Goal: Task Accomplishment & Management: Use online tool/utility

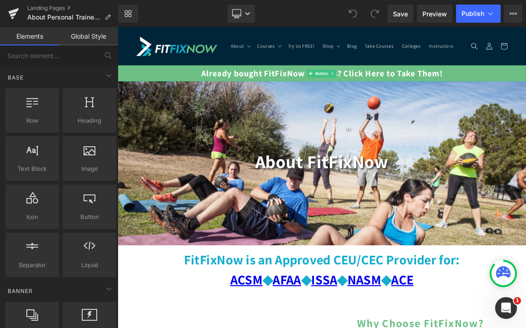
click at [184, 95] on link "Already bought FitFixNow courses? Click Here to Take Them!" at bounding box center [393, 89] width 550 height 21
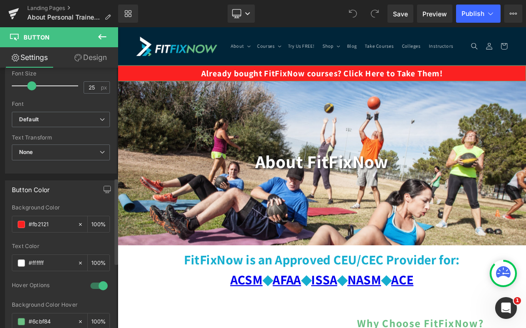
scroll to position [355, 0]
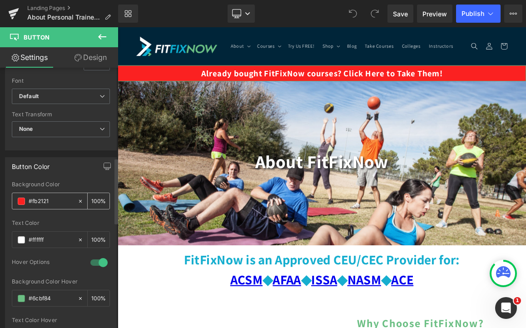
click at [25, 202] on span at bounding box center [21, 201] width 7 height 7
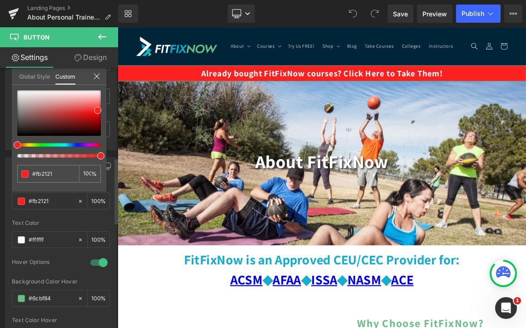
type input "#fa5523"
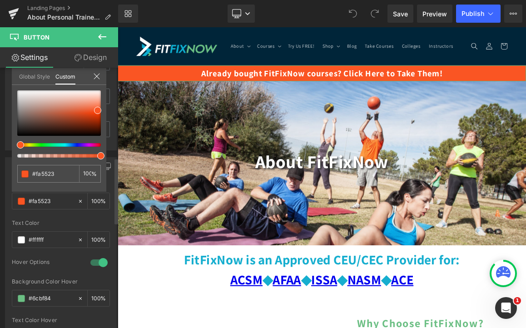
type input "#fa5c23"
type input "#fa6323"
type input "#fa6a23"
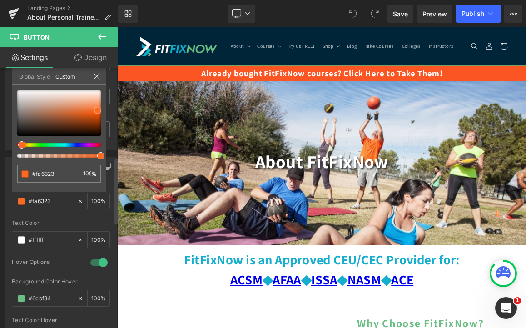
type input "#fa6a23"
type input "#fa7223"
type input "#fa7523"
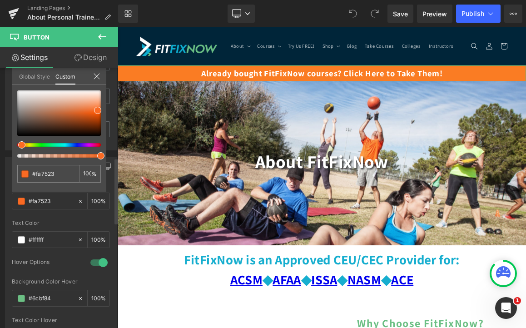
type input "#fa7c23"
type input "#fa8423"
type input "#fa8b23"
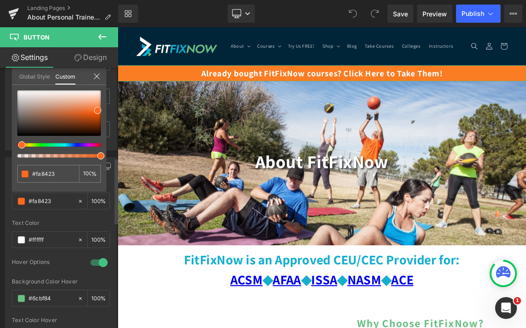
type input "#fa8b23"
type input "#fa9223"
type input "#fa9923"
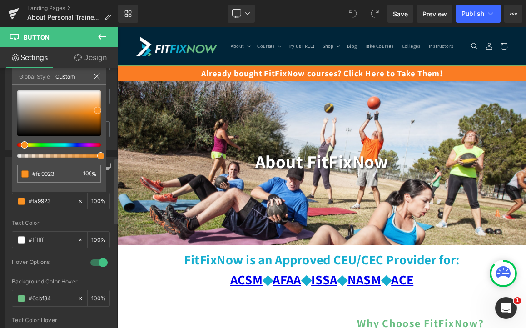
type input "#faa023"
type input "#faa723"
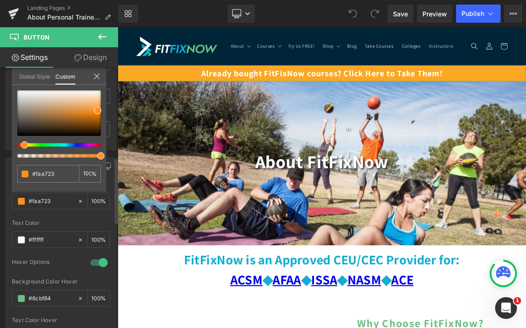
type input "#faaf23"
type input "#fab623"
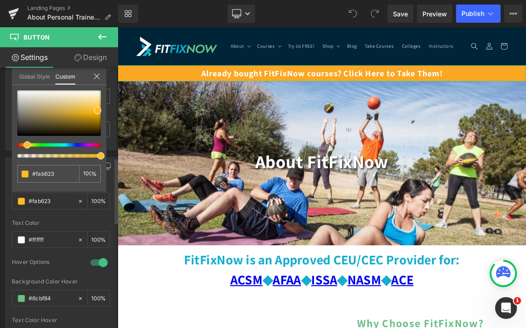
type input "#fabd23"
type input "#fac423"
type input "#facb23"
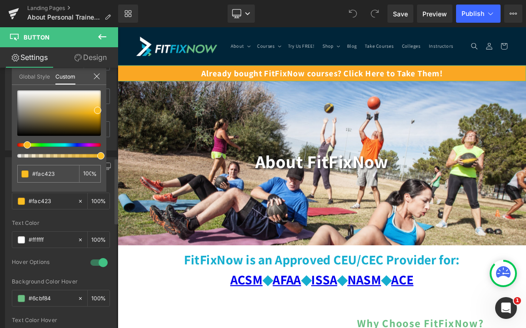
type input "#facb23"
type input "#fad323"
type input "#fada23"
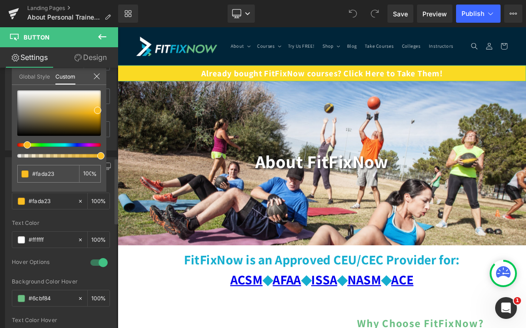
type input "#fae123"
type input "#fae823"
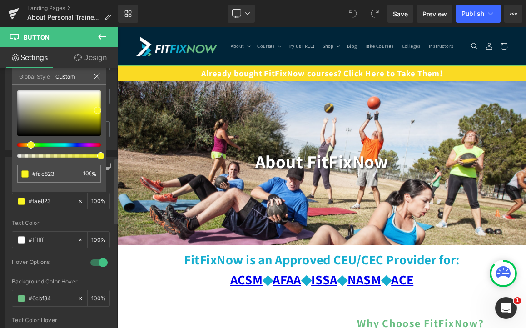
type input "#faf623"
type input "#effa23"
type input "#e1fa23"
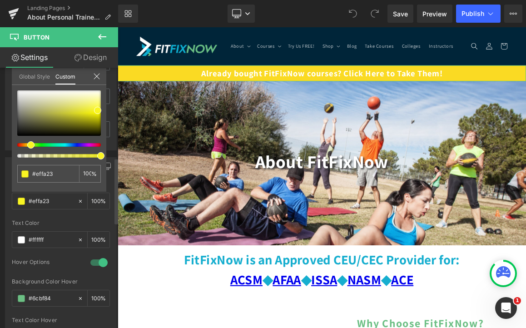
type input "#e1fa23"
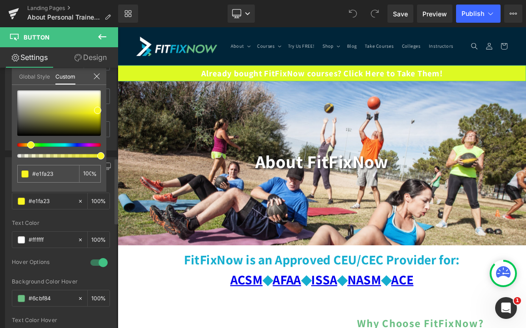
type input "#ddfa23"
type input "#d6fa23"
type input "#cffa23"
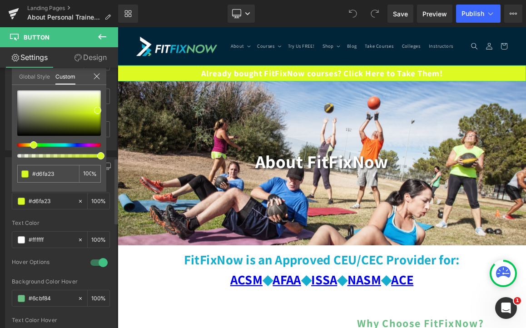
type input "#cffa23"
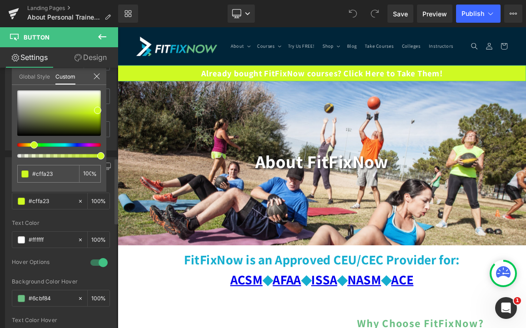
type input "#c8fa23"
type input "#b9fa23"
type input "#abfa23"
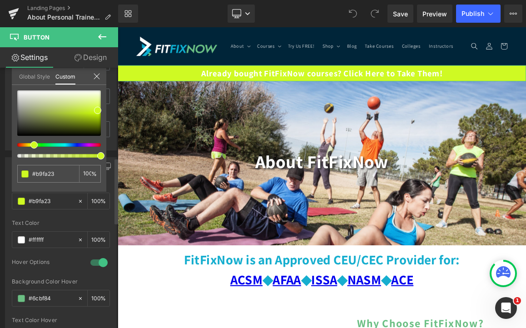
type input "#abfa23"
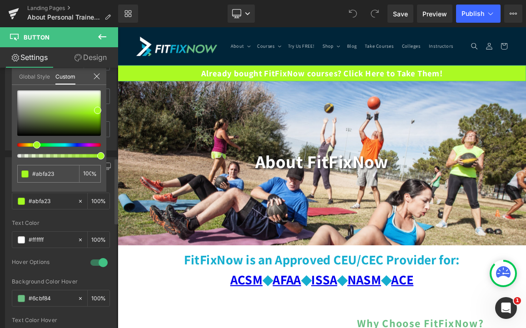
type input "#9dfa23"
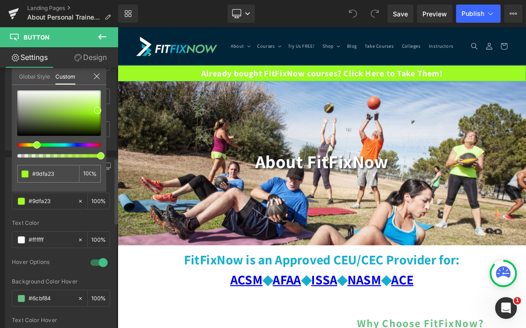
type input "#95fa23"
type input "#8efa23"
type input "#87fa23"
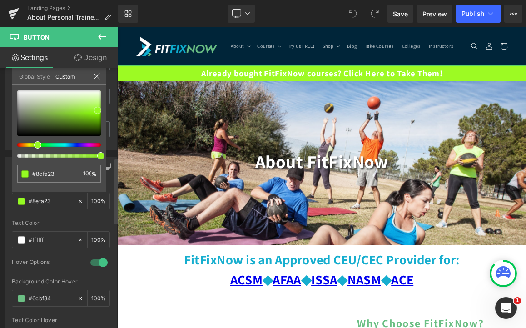
type input "#87fa23"
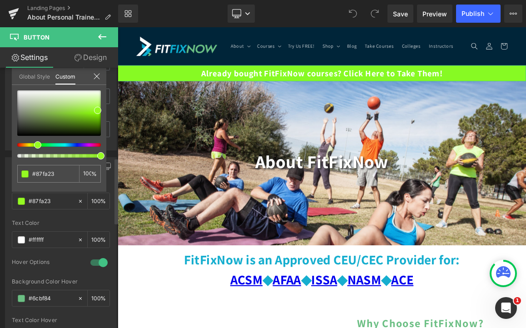
type input "#80fa23"
type input "#79fa23"
type input "#72fa23"
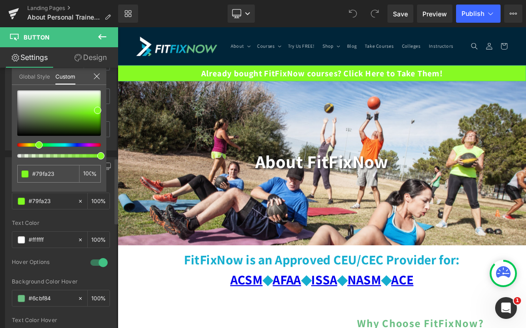
type input "#72fa23"
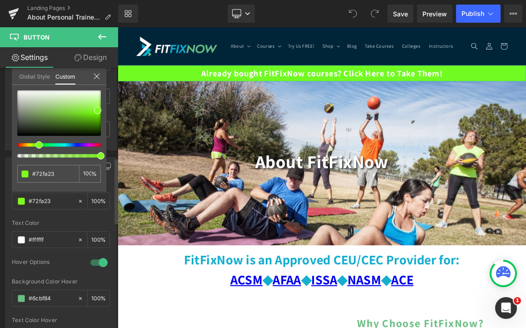
type input "#6afa23"
type input "#63fa23"
type input "#55fa23"
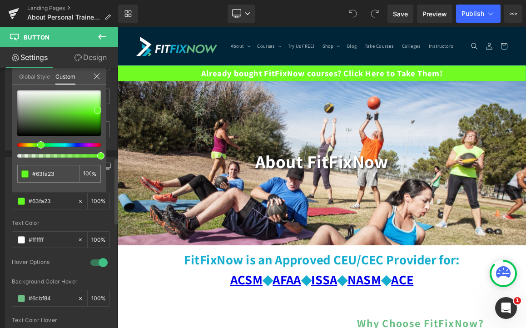
type input "#55fa23"
type input "#3cfa23"
type input "#23fa35"
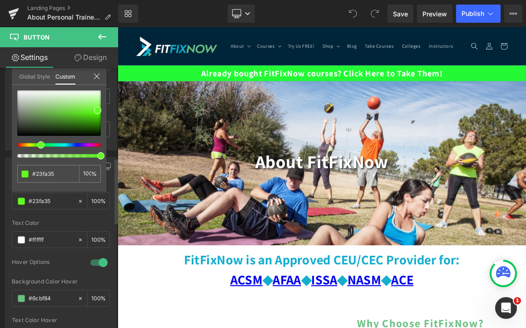
type input "#23fa4a"
type input "#23fa60"
type input "#23fa67"
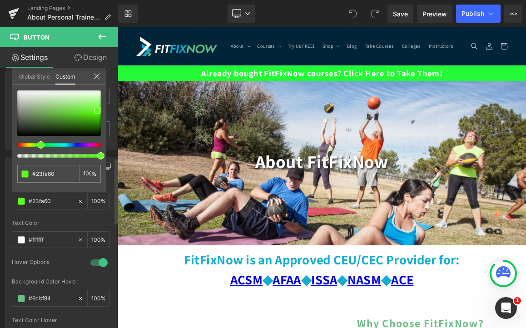
type input "#23fa67"
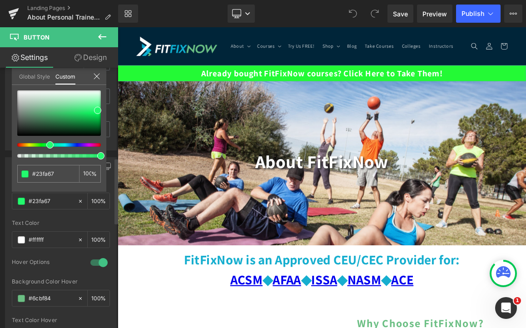
type input "#23fa6e"
type input "#23fa75"
type input "#23fa8b"
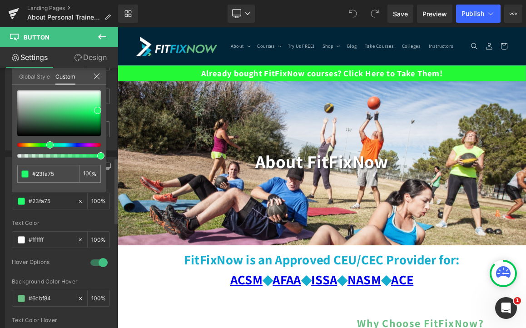
type input "#23fa8b"
type input "#23fa99"
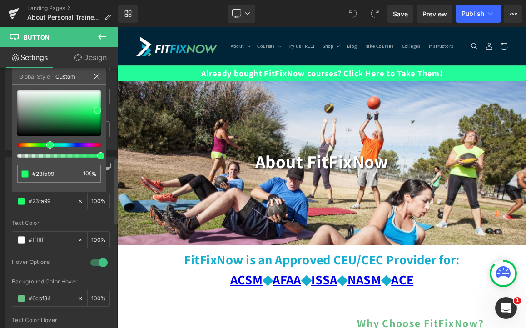
type input "#23fab2"
type input "#23fac1"
type input "#23facf"
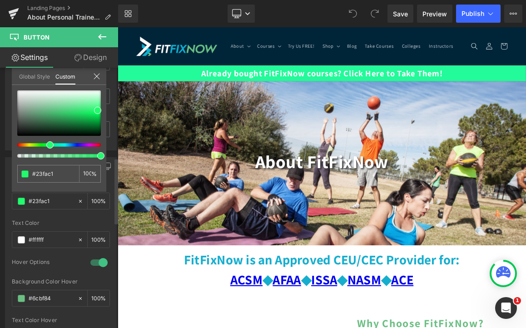
type input "#23facf"
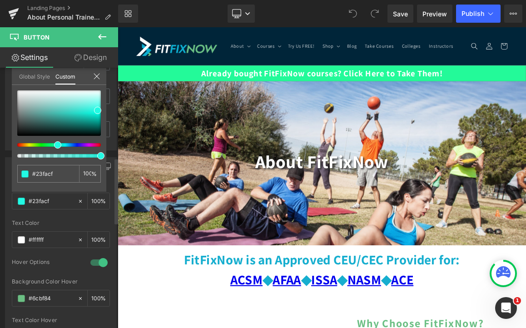
type input "#23fae4"
type input "#23faf3"
type input "#23f3fa"
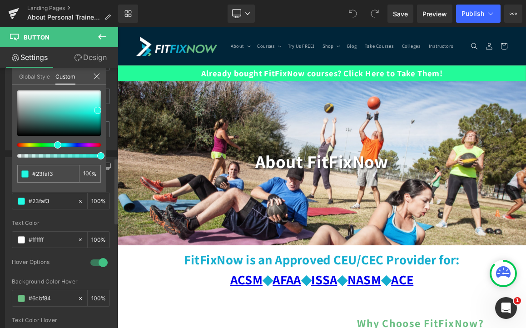
type input "#23f3fa"
type input "#23e4fa"
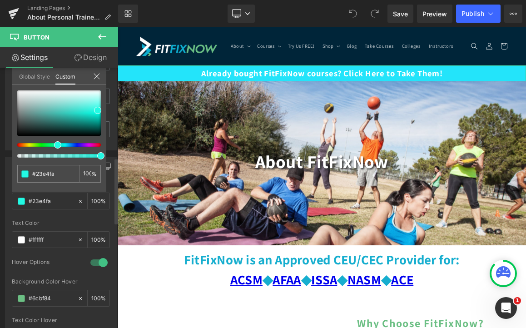
type input "#23ddfa"
type input "#23cffa"
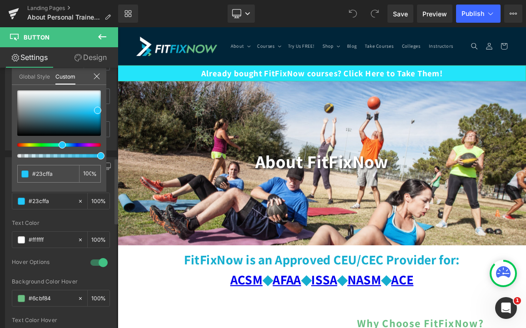
type input "#23c8fa"
type input "#23c1fa"
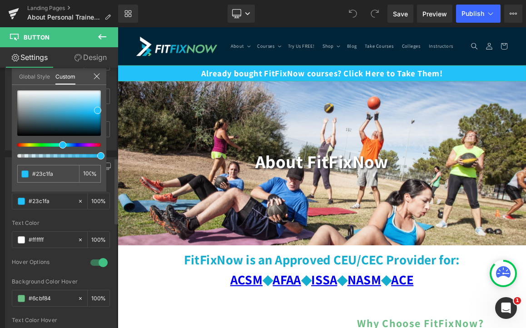
type input "#23b2fa"
type input "#2399fa"
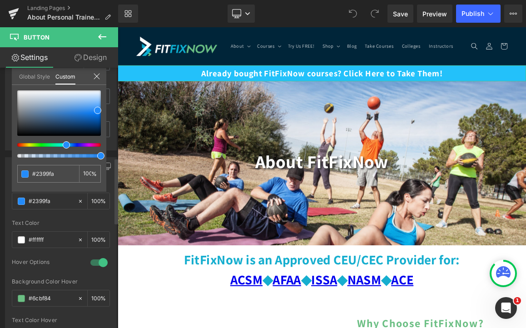
type input "#238bfa"
type input "#2384fa"
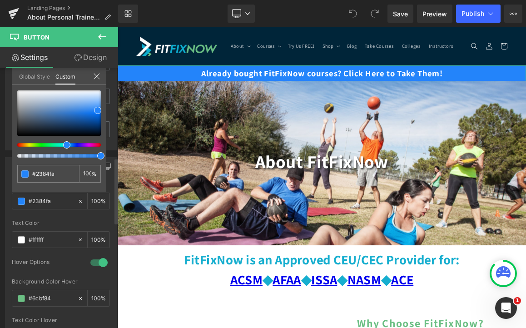
type input "#237cfa"
type input "#2375fa"
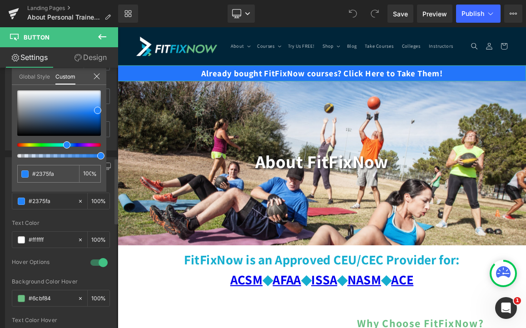
type input "#236efa"
type input "#2375fa"
type input "#2384fa"
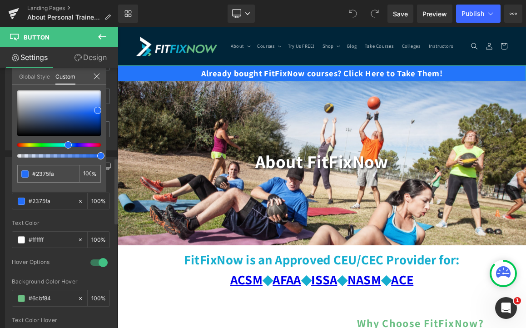
type input "#2384fa"
type input "#2392fa"
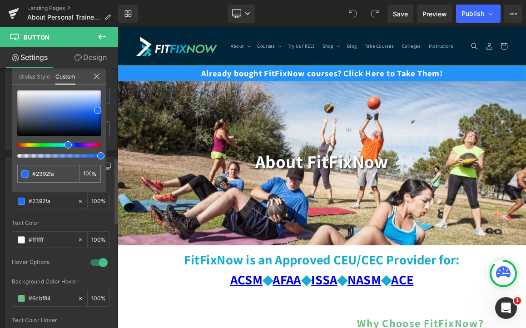
type input "#23a7fa"
type input "#23b2fa"
type input "#23c1fa"
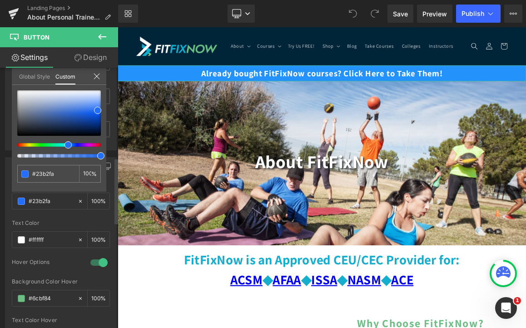
type input "#23c1fa"
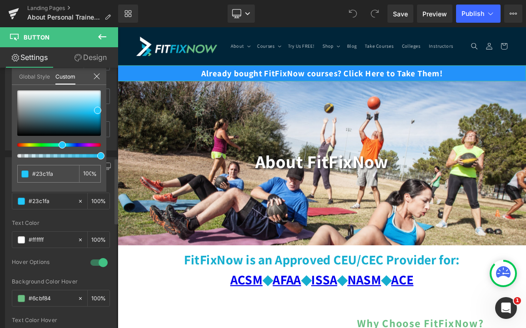
type input "#23c8fa"
type input "#23d6fa"
type input "#23ddfa"
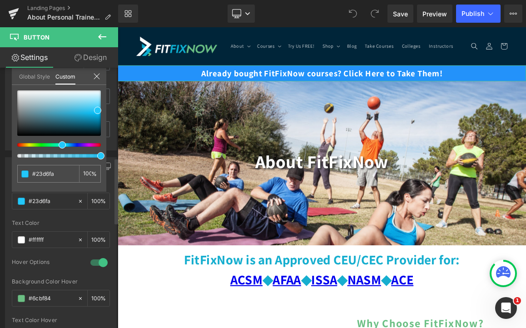
type input "#23ddfa"
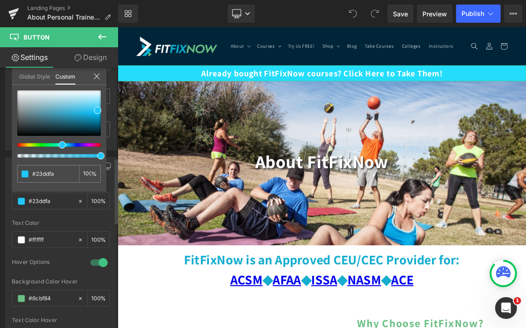
type input "#23e4fa"
type input "#23ecfa"
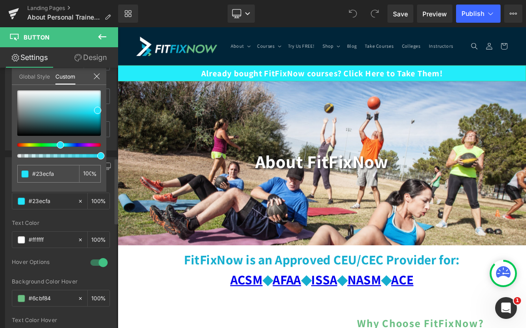
type input "#23f3fa"
type input "#23fafa"
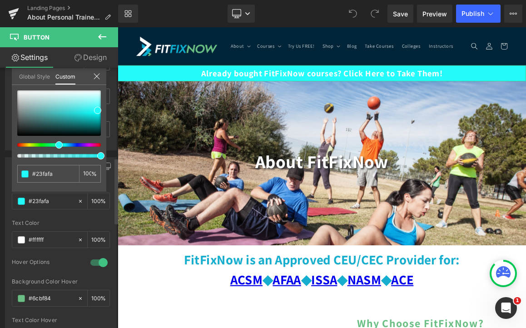
type input "#23faf3"
type input "#23faec"
type input "#23fae4"
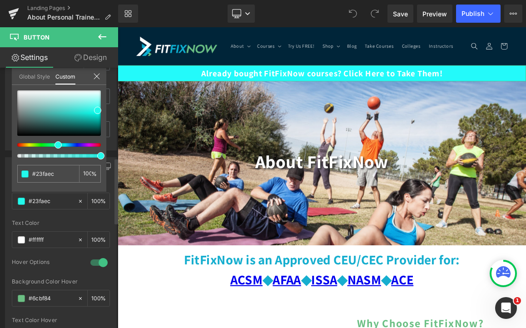
type input "#23fae4"
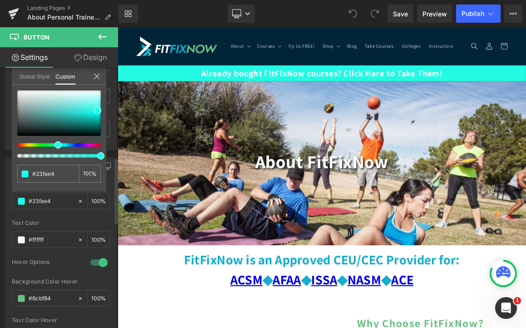
type input "#23faec"
type input "#23f3fa"
type input "#23e4fa"
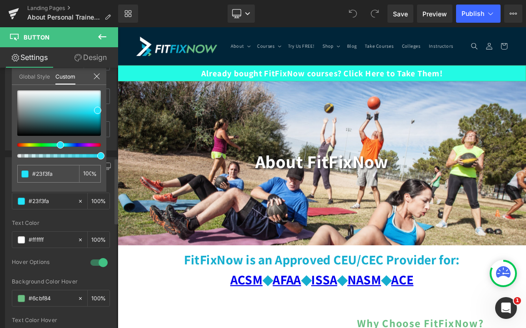
type input "#23e4fa"
type input "#23ddfa"
type input "#23d6fa"
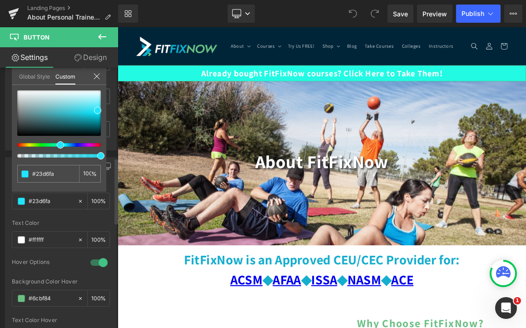
type input "#23cffa"
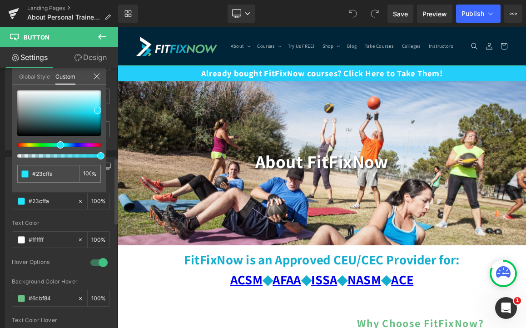
type input "#23c8fa"
type input "#23c1fa"
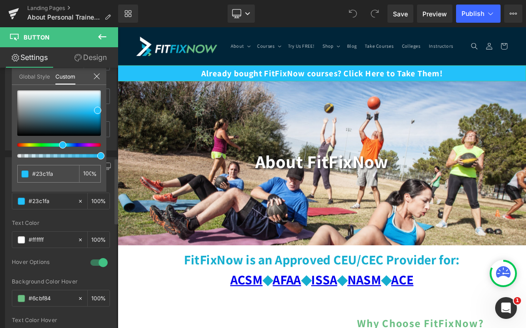
drag, startPoint x: 16, startPoint y: 143, endPoint x: 59, endPoint y: 144, distance: 42.3
click at [59, 144] on div at bounding box center [56, 145] width 84 height 4
type input "#24c0f9"
type input "#0bb5f3"
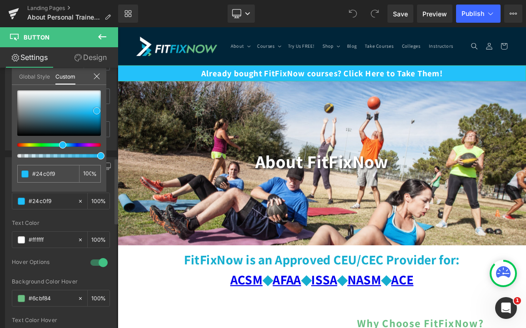
type input "#0bb5f3"
type input "#0c97c9"
type input "#0c88b5"
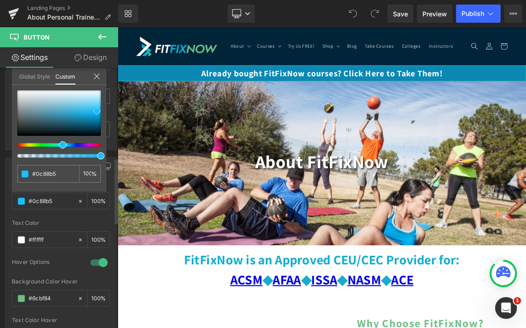
type input "#0c79a1"
type input "#0b6a8d"
type input "#095c7a"
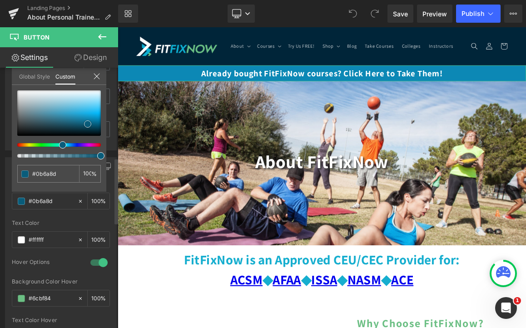
type input "#095c7a"
type input "#09516b"
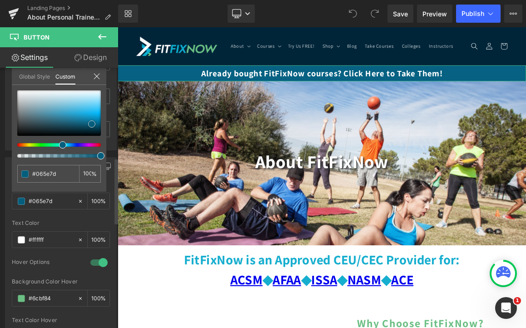
drag, startPoint x: 98, startPoint y: 109, endPoint x: 90, endPoint y: 123, distance: 15.5
click at [91, 123] on span at bounding box center [91, 123] width 7 height 7
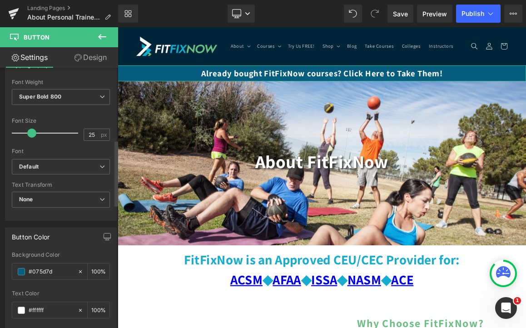
scroll to position [243, 0]
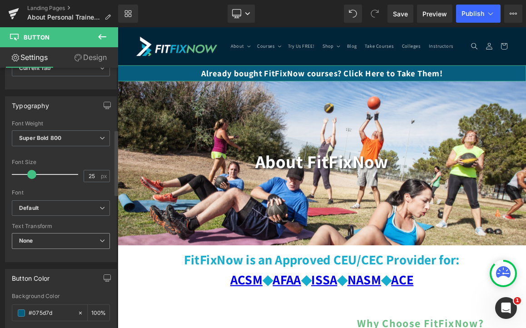
click at [52, 240] on span "None" at bounding box center [61, 241] width 98 height 16
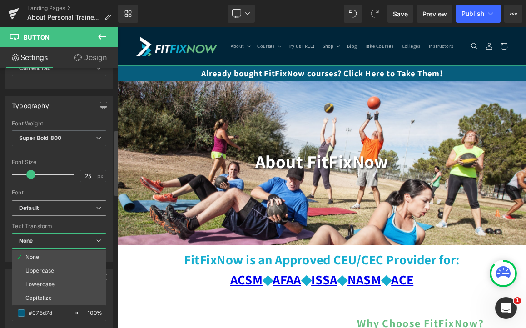
click at [55, 209] on b "Default" at bounding box center [57, 209] width 77 height 8
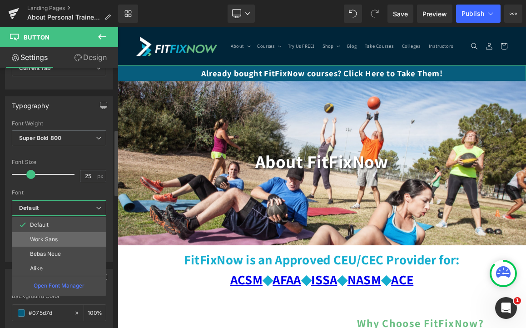
click at [51, 242] on p "Work Sans" at bounding box center [44, 239] width 28 height 6
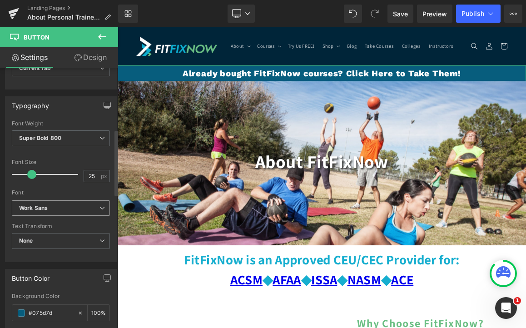
click at [55, 207] on b "Work Sans" at bounding box center [59, 209] width 80 height 8
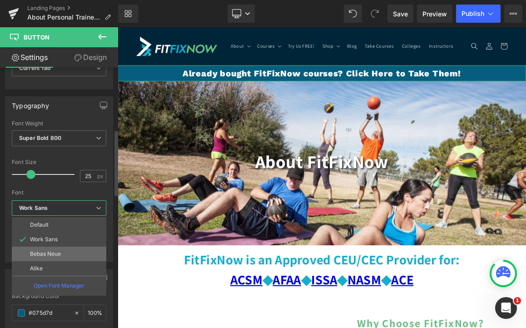
click at [49, 257] on p "Bebas Neue" at bounding box center [45, 254] width 31 height 6
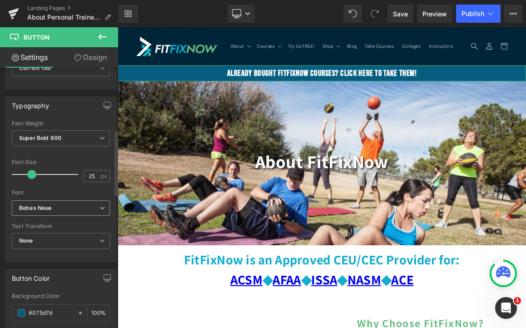
click at [63, 207] on b "Bebas Neue" at bounding box center [59, 209] width 80 height 8
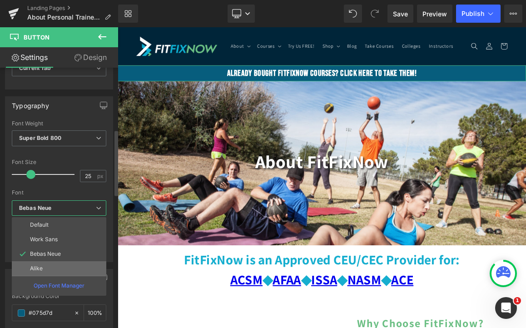
click at [60, 268] on li "Alike" at bounding box center [59, 268] width 95 height 15
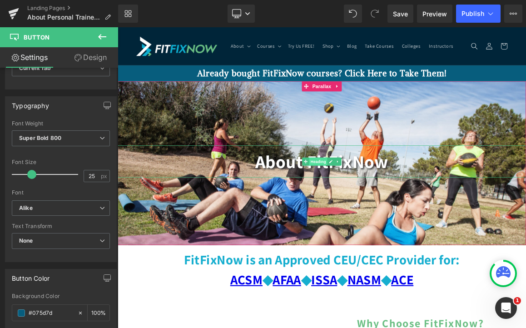
click at [390, 210] on span "Heading" at bounding box center [388, 208] width 25 height 11
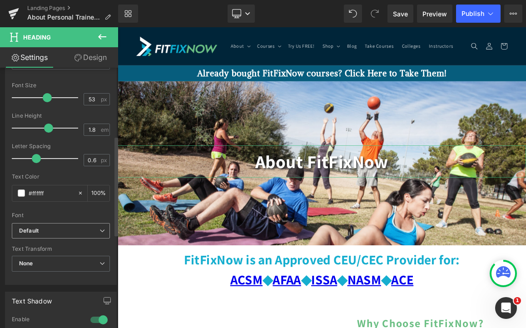
scroll to position [178, 0]
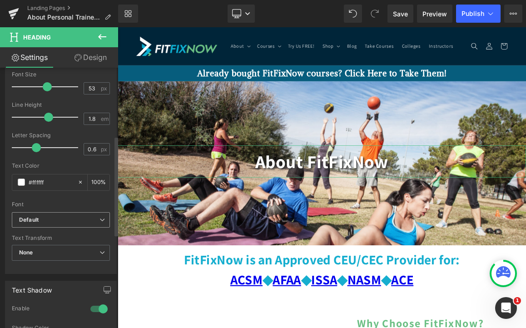
click at [64, 216] on b "Default" at bounding box center [59, 220] width 80 height 8
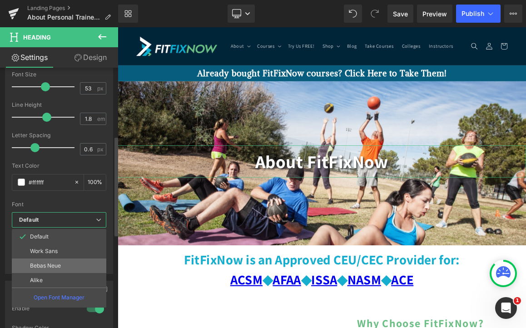
click at [58, 264] on p "Bebas Neue" at bounding box center [45, 266] width 31 height 6
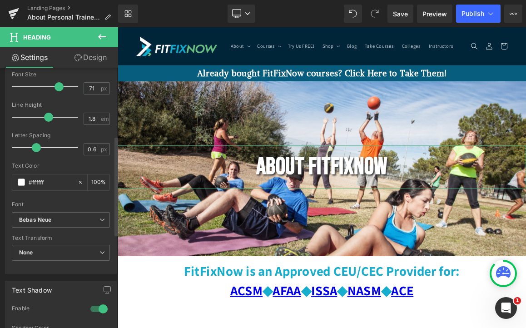
drag, startPoint x: 48, startPoint y: 88, endPoint x: 59, endPoint y: 89, distance: 10.9
click at [59, 89] on span at bounding box center [59, 86] width 9 height 9
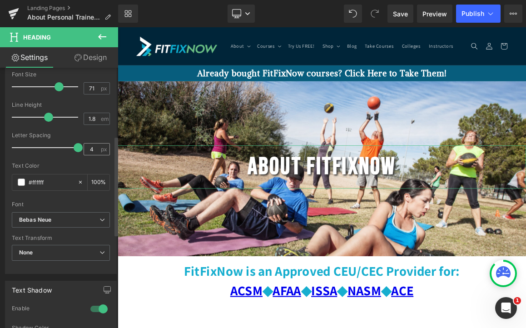
drag, startPoint x: 37, startPoint y: 149, endPoint x: 100, endPoint y: 147, distance: 63.2
click at [100, 147] on div "Letter Spacing 4 px" at bounding box center [61, 147] width 98 height 30
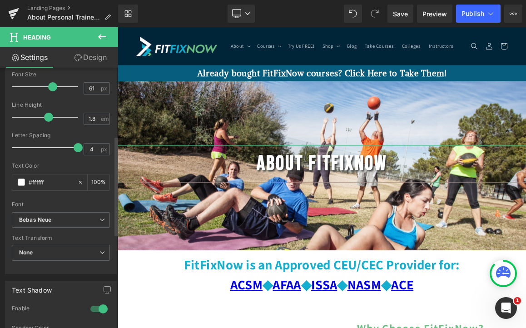
drag, startPoint x: 56, startPoint y: 83, endPoint x: 50, endPoint y: 84, distance: 6.0
click at [50, 84] on span at bounding box center [52, 86] width 9 height 9
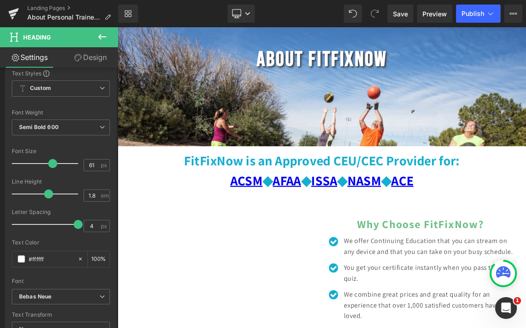
scroll to position [146, 0]
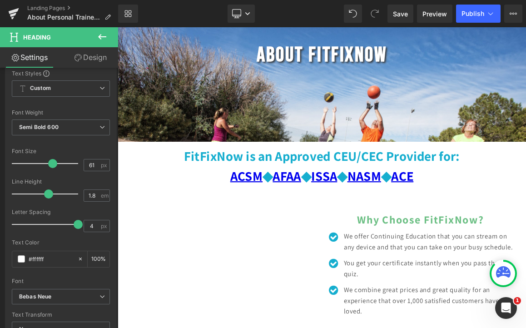
click at [263, 211] on font "FitFixNow is an Approved CEU/CEC Provider for: ACSM ◆ AFAA ◆ ISSA ◆ NASM ◆ ACE" at bounding box center [392, 214] width 371 height 50
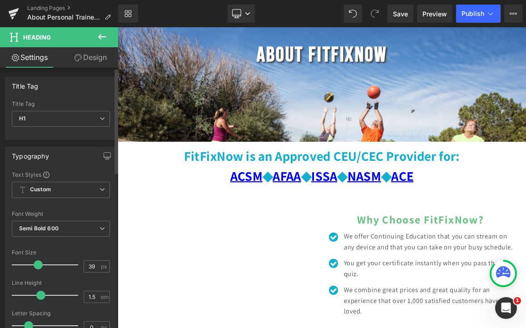
scroll to position [12, 0]
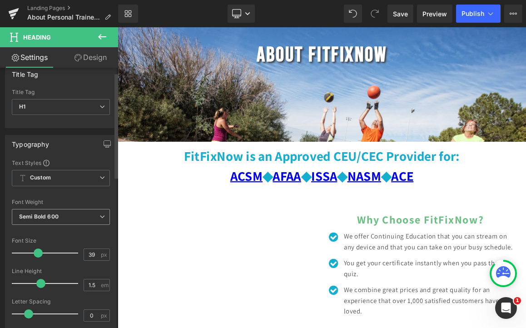
click at [38, 216] on b "Semi Bold 600" at bounding box center [39, 216] width 40 height 7
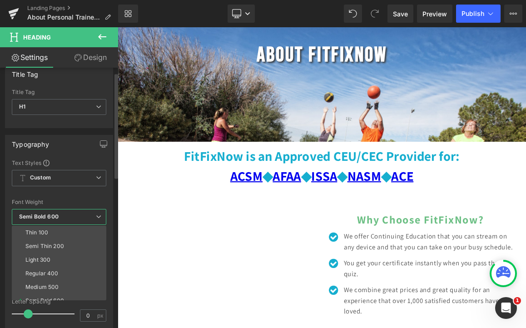
click at [50, 204] on div "Font Weight" at bounding box center [59, 202] width 95 height 6
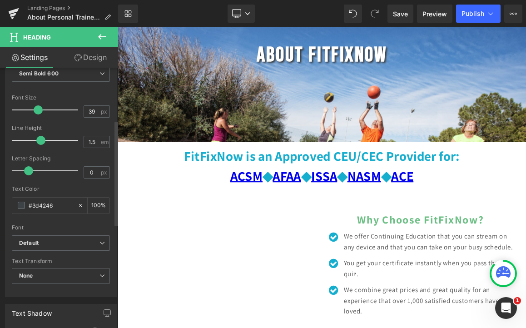
scroll to position [156, 0]
click at [45, 245] on b "Default" at bounding box center [59, 242] width 80 height 8
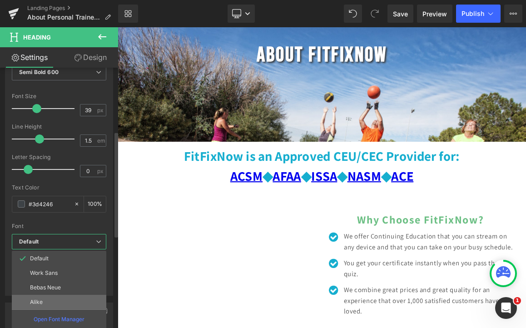
click at [46, 295] on li "Alike" at bounding box center [59, 302] width 95 height 15
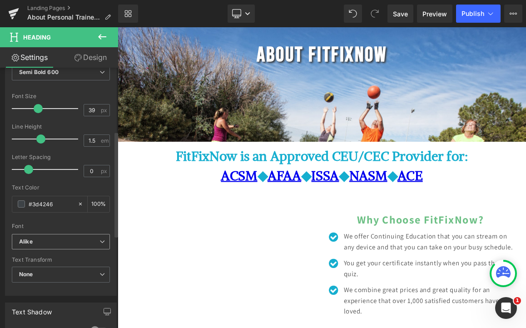
click at [71, 239] on b "Alike" at bounding box center [59, 242] width 80 height 8
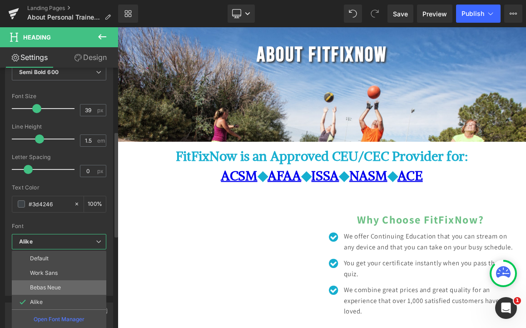
click at [64, 285] on li "Bebas Neue" at bounding box center [59, 287] width 95 height 15
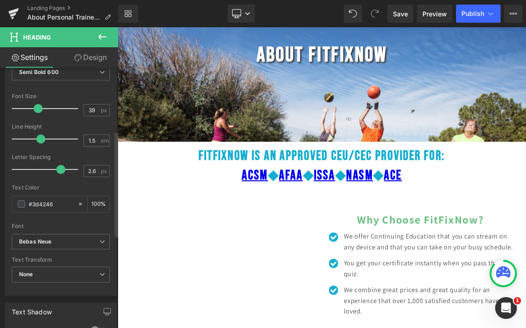
drag, startPoint x: 33, startPoint y: 170, endPoint x: 59, endPoint y: 173, distance: 26.2
click at [59, 173] on div at bounding box center [47, 169] width 62 height 18
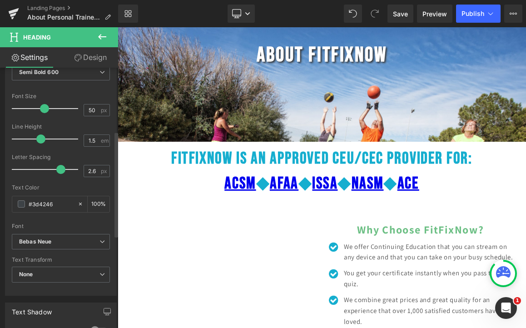
drag, startPoint x: 39, startPoint y: 107, endPoint x: 46, endPoint y: 108, distance: 6.8
click at [46, 108] on span at bounding box center [44, 108] width 9 height 9
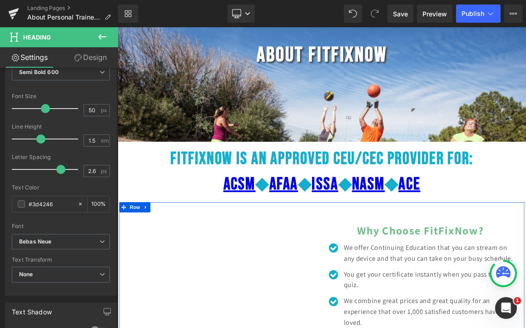
scroll to position [226, 0]
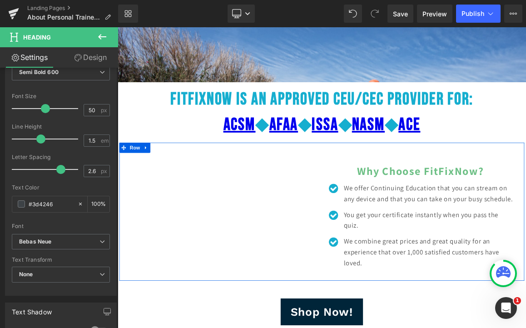
click at [496, 221] on font "Why Choose FitFixNow?" at bounding box center [525, 220] width 171 height 19
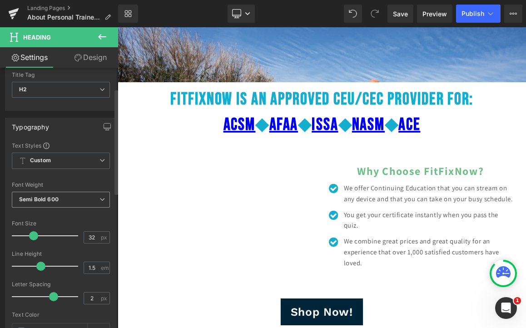
scroll to position [281, 0]
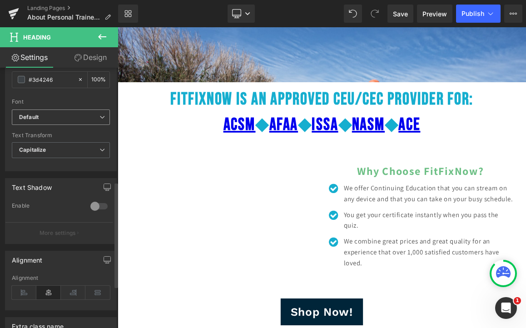
click at [64, 120] on b "Default" at bounding box center [59, 118] width 80 height 8
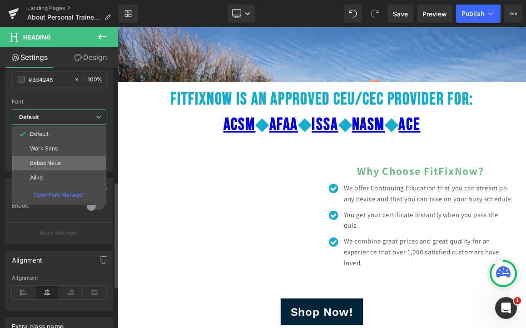
click at [66, 164] on li "Bebas Neue" at bounding box center [59, 163] width 95 height 15
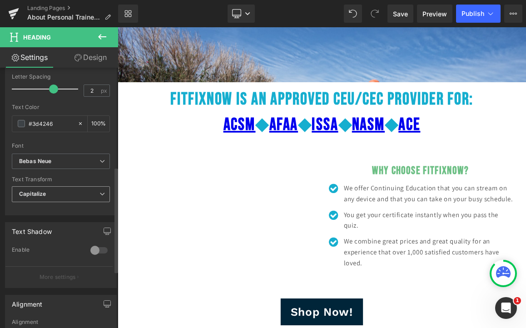
scroll to position [214, 0]
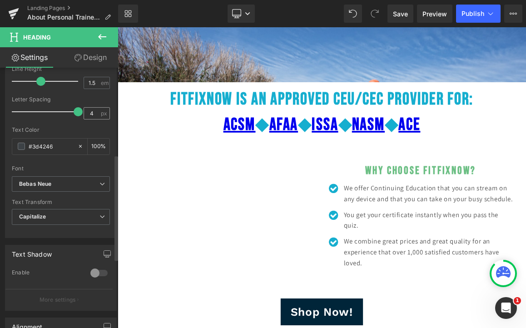
drag, startPoint x: 54, startPoint y: 112, endPoint x: 92, endPoint y: 115, distance: 37.9
click at [91, 115] on div "Letter Spacing 4 px" at bounding box center [61, 111] width 98 height 30
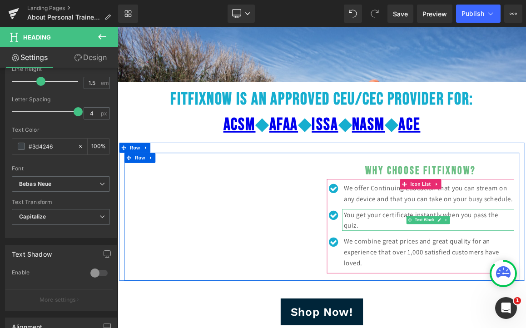
click at [510, 301] on div "You get your certificate instantly when you pass the quiz. Text Block" at bounding box center [536, 286] width 232 height 29
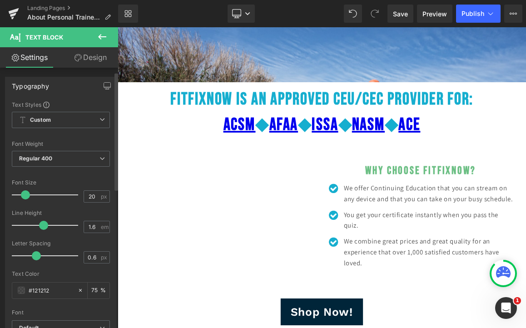
scroll to position [107, 0]
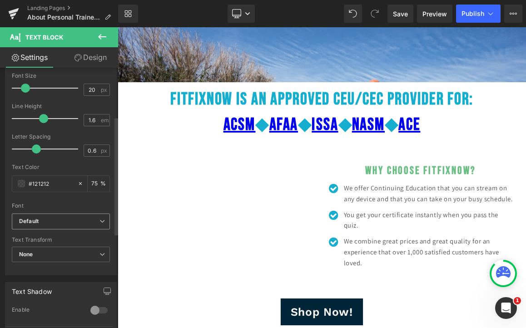
click at [62, 222] on b "Default" at bounding box center [59, 222] width 80 height 8
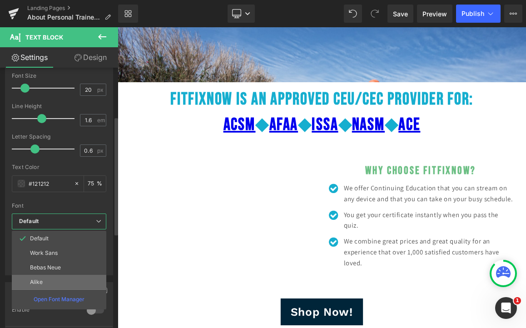
click at [59, 283] on li "Alike" at bounding box center [59, 282] width 95 height 15
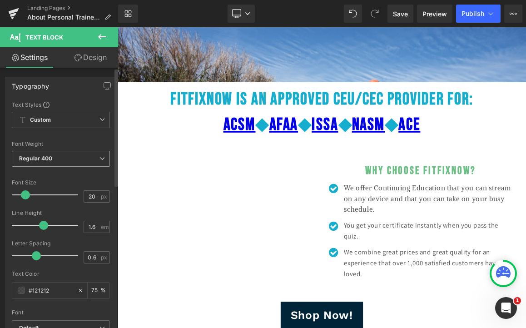
click at [65, 160] on span "Regular 400" at bounding box center [61, 159] width 98 height 16
click at [55, 271] on div "Text Color" at bounding box center [61, 274] width 98 height 6
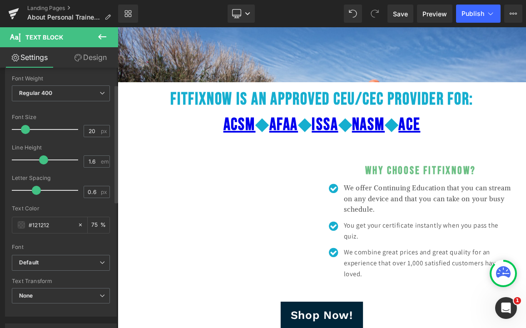
scroll to position [71, 0]
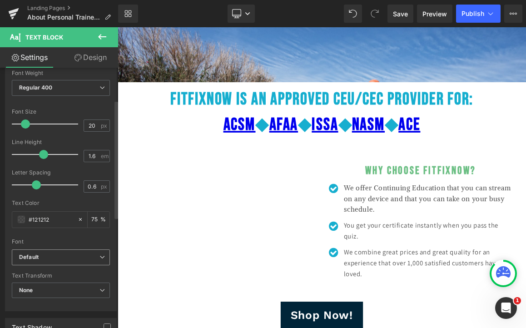
click at [57, 264] on span "Default" at bounding box center [61, 258] width 98 height 16
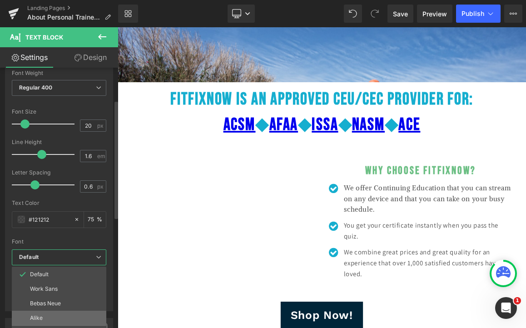
click at [58, 313] on li "Alike" at bounding box center [59, 318] width 95 height 15
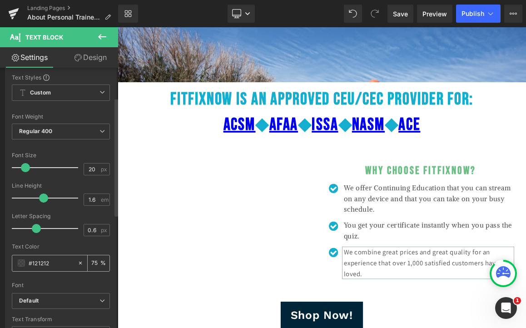
scroll to position [72, 0]
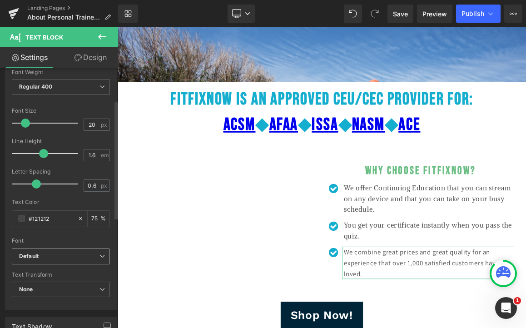
click at [45, 260] on span "Default" at bounding box center [61, 257] width 98 height 16
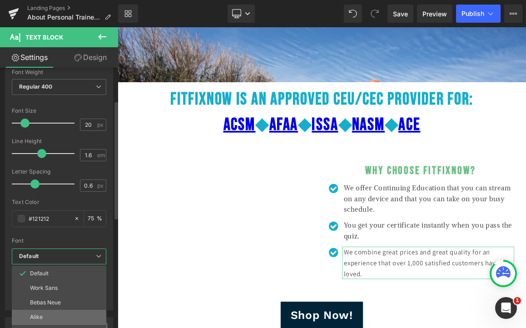
click at [59, 316] on li "Alike" at bounding box center [59, 317] width 95 height 15
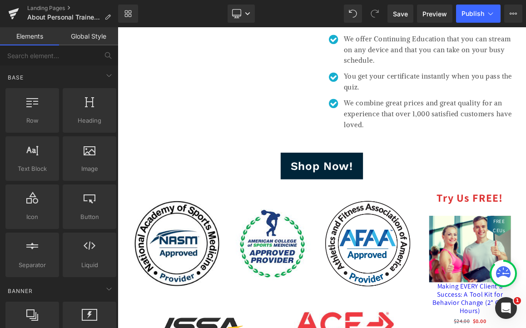
scroll to position [430, 0]
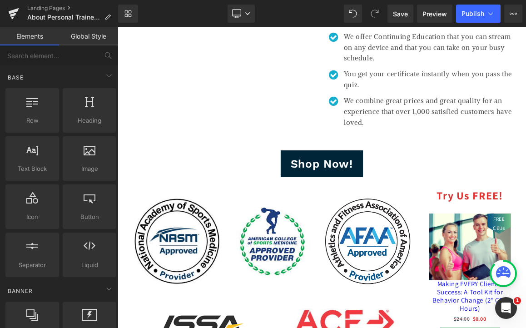
click at [388, 222] on div "Shop Now! Button" at bounding box center [393, 211] width 550 height 36
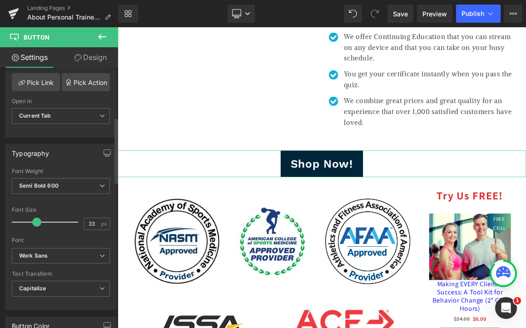
scroll to position [203, 0]
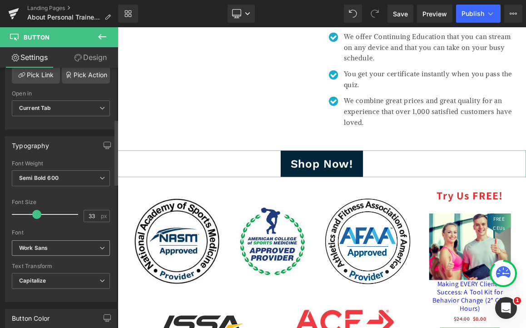
click at [44, 250] on icon "Work Sans" at bounding box center [33, 249] width 29 height 8
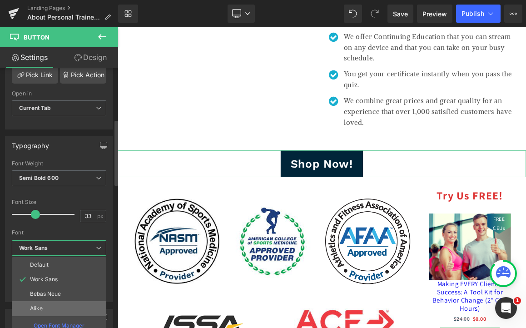
click at [48, 306] on li "Alike" at bounding box center [59, 308] width 95 height 15
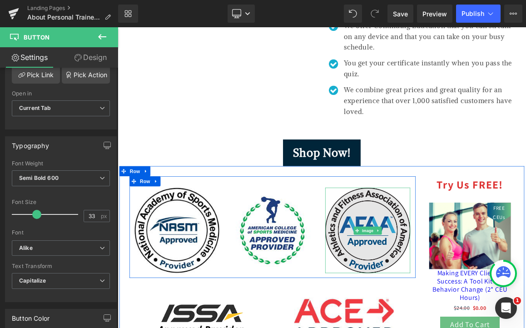
scroll to position [479, 0]
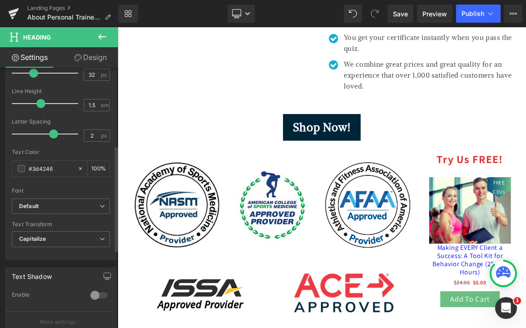
scroll to position [192, 0]
click at [47, 210] on b "Default" at bounding box center [59, 206] width 80 height 8
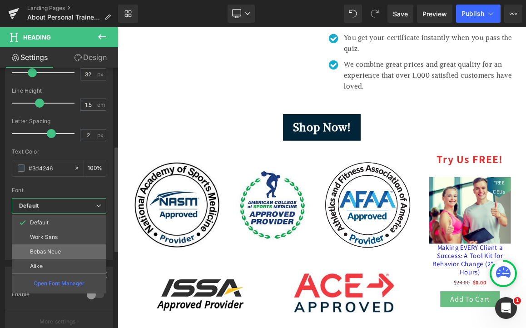
click at [59, 249] on p "Bebas Neue" at bounding box center [45, 252] width 31 height 6
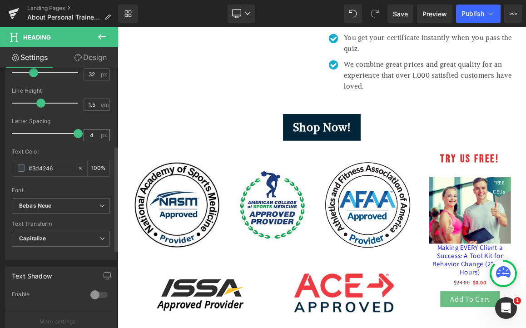
drag, startPoint x: 52, startPoint y: 132, endPoint x: 86, endPoint y: 133, distance: 34.5
click at [87, 133] on div "Letter Spacing 4 px" at bounding box center [61, 133] width 98 height 30
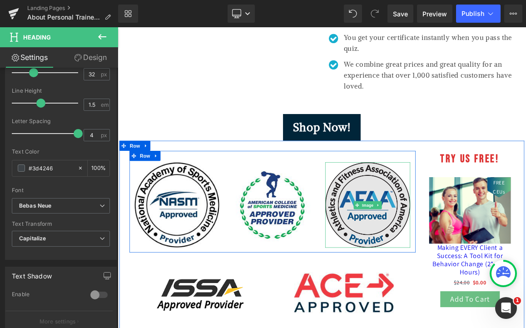
scroll to position [574, 0]
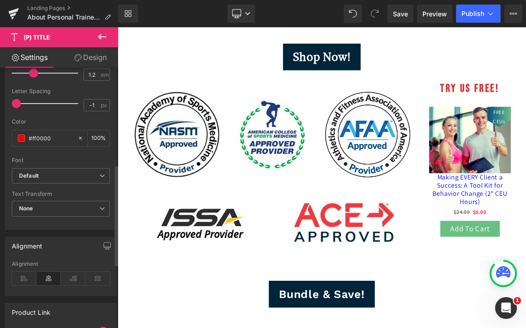
scroll to position [250, 0]
click at [43, 184] on span "Default" at bounding box center [61, 176] width 98 height 16
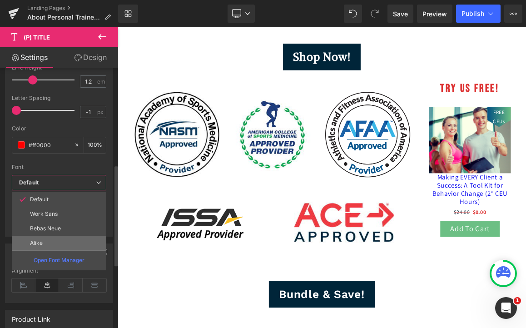
click at [49, 243] on li "Alike" at bounding box center [59, 243] width 95 height 15
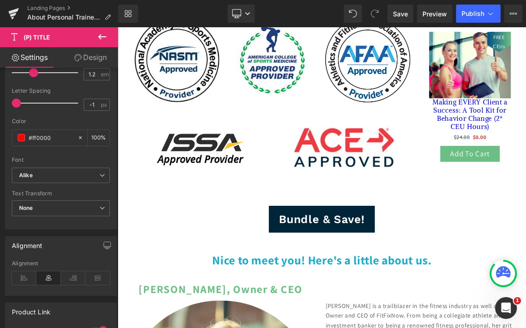
scroll to position [701, 0]
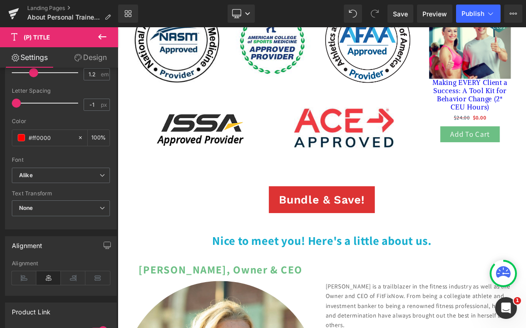
click at [414, 265] on link "Bundle & Save!" at bounding box center [392, 259] width 143 height 36
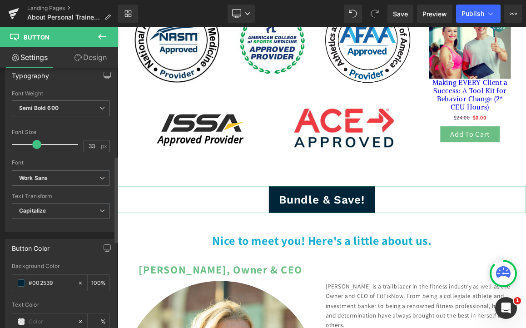
scroll to position [279, 0]
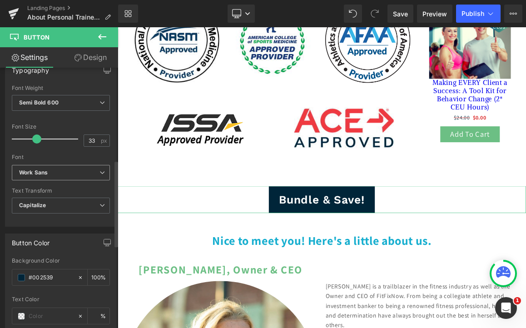
click at [47, 174] on icon "Work Sans" at bounding box center [33, 173] width 29 height 8
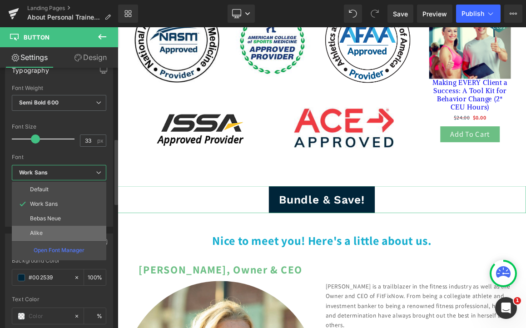
click at [50, 235] on li "Alike" at bounding box center [59, 233] width 95 height 15
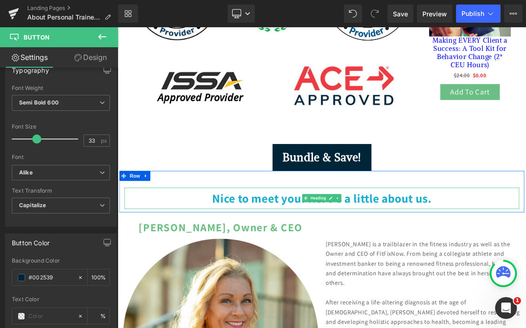
scroll to position [759, 0]
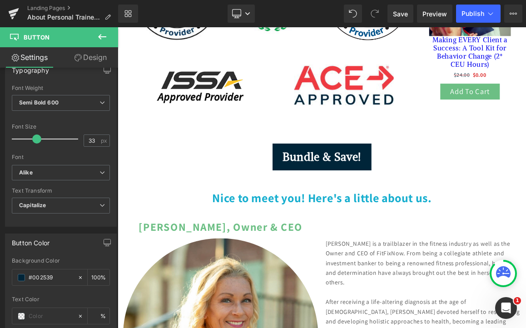
click at [279, 267] on font "Nice to meet you! Here's a little about us." at bounding box center [392, 256] width 295 height 21
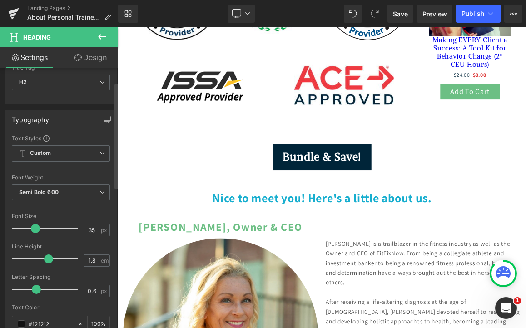
scroll to position [40, 0]
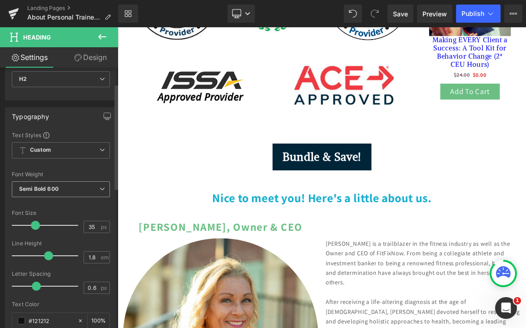
click at [55, 189] on b "Semi Bold 600" at bounding box center [39, 188] width 40 height 7
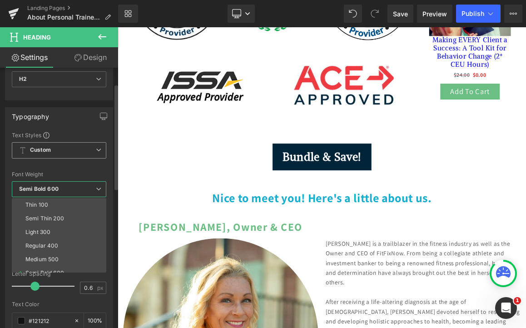
click at [59, 158] on span "Custom Setup Global Style" at bounding box center [59, 150] width 95 height 16
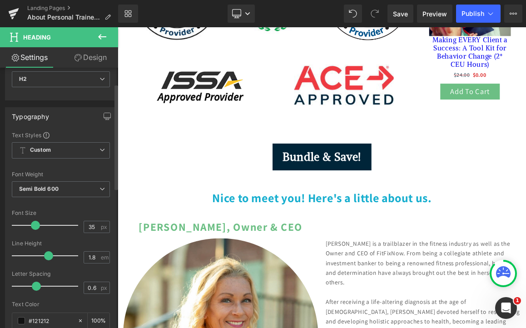
click at [63, 212] on div "Font Size" at bounding box center [61, 213] width 98 height 6
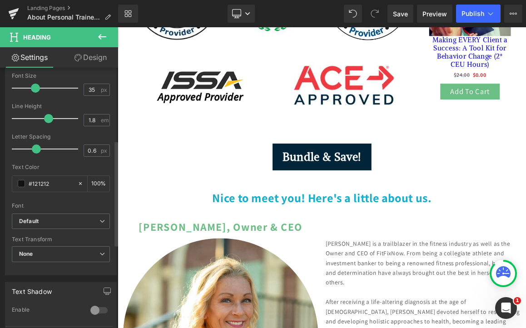
scroll to position [179, 0]
click at [65, 216] on b "Default" at bounding box center [59, 220] width 80 height 8
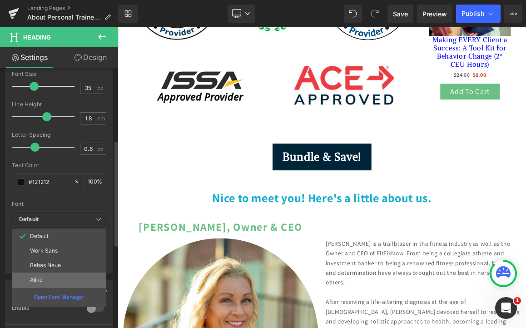
click at [52, 282] on li "Alike" at bounding box center [59, 280] width 95 height 15
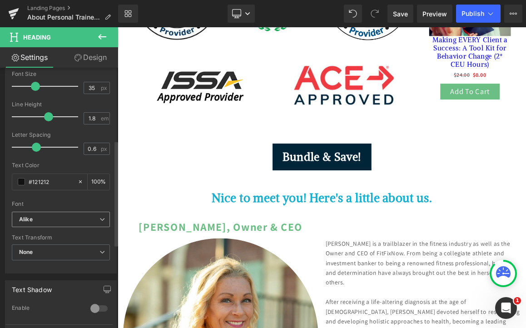
click at [47, 215] on span "Alike" at bounding box center [61, 220] width 98 height 16
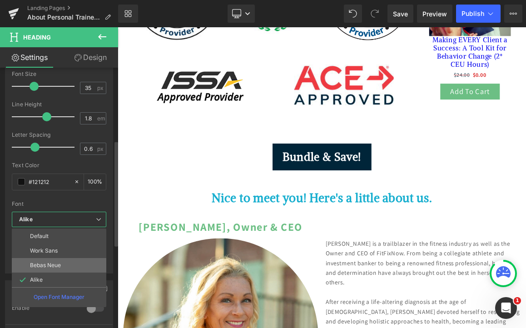
click at [52, 263] on p "Bebas Neue" at bounding box center [45, 265] width 31 height 6
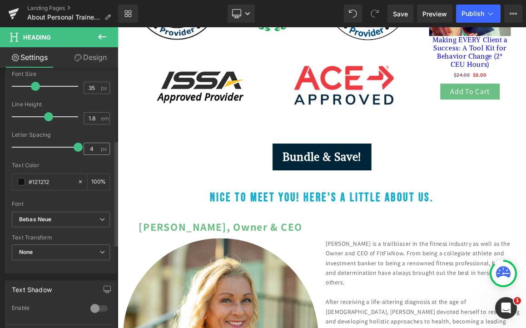
drag, startPoint x: 35, startPoint y: 150, endPoint x: 90, endPoint y: 153, distance: 55.1
click at [91, 154] on div "Letter Spacing 4 px" at bounding box center [61, 147] width 98 height 30
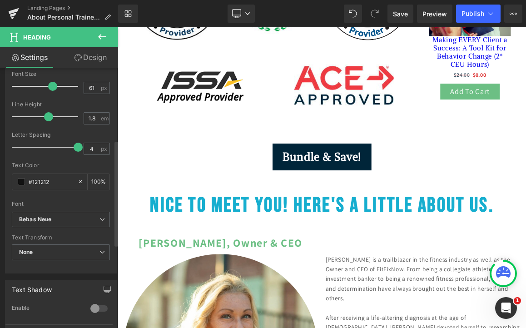
drag, startPoint x: 32, startPoint y: 85, endPoint x: 49, endPoint y: 86, distance: 16.4
click at [49, 86] on span at bounding box center [52, 86] width 9 height 9
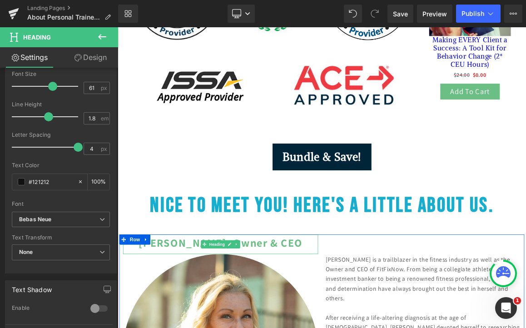
click at [220, 328] on h2 "[PERSON_NAME], Owner & CEO" at bounding box center [256, 317] width 263 height 22
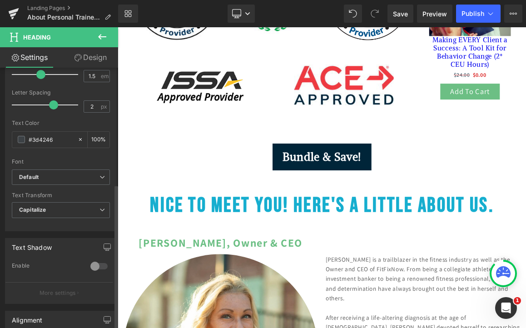
scroll to position [244, 0]
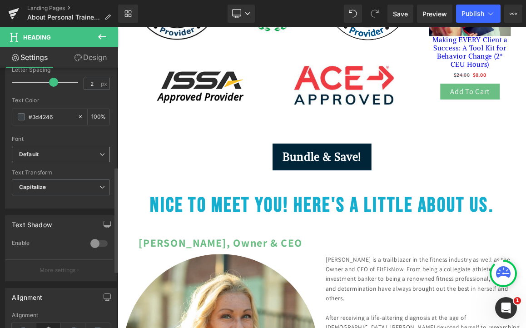
click at [57, 156] on b "Default" at bounding box center [59, 155] width 80 height 8
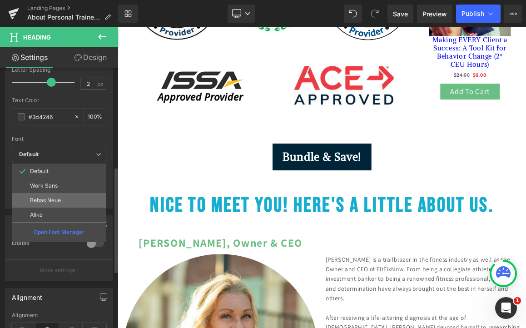
click at [56, 195] on li "Bebas Neue" at bounding box center [59, 200] width 95 height 15
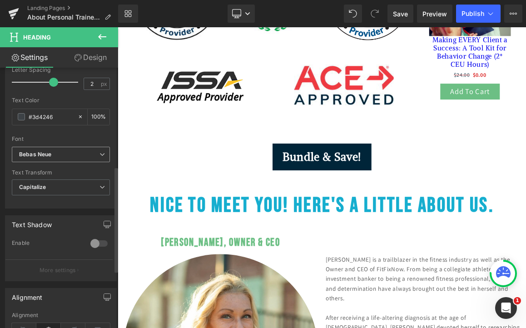
scroll to position [225, 0]
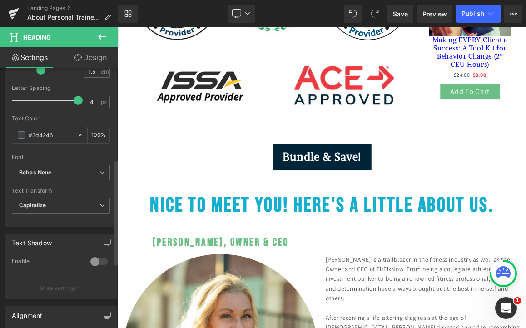
drag, startPoint x: 49, startPoint y: 103, endPoint x: 78, endPoint y: 105, distance: 29.2
click at [78, 105] on div "Letter Spacing 4 px" at bounding box center [61, 100] width 98 height 30
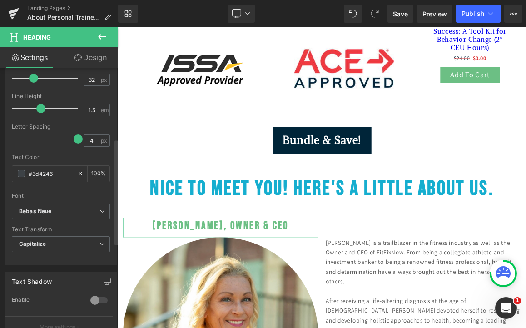
scroll to position [166, 0]
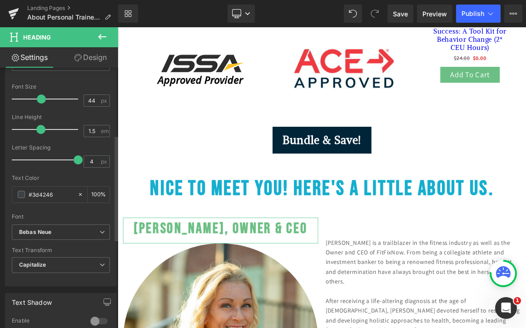
drag, startPoint x: 33, startPoint y: 95, endPoint x: 39, endPoint y: 95, distance: 5.9
click at [40, 95] on span at bounding box center [41, 99] width 9 height 9
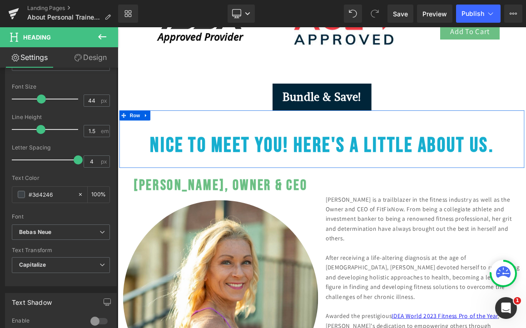
scroll to position [875, 0]
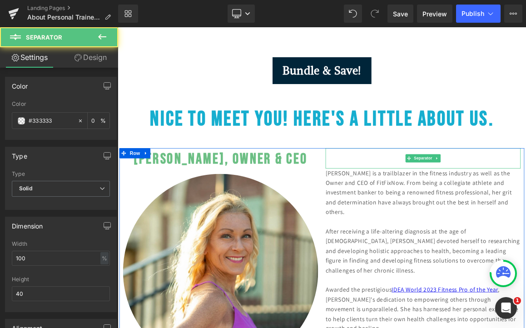
click at [479, 205] on hr at bounding box center [529, 206] width 263 height 23
click at [478, 235] on p "[PERSON_NAME] is a trailblazer in the fitness industry as well as the Owner and…" at bounding box center [529, 249] width 263 height 65
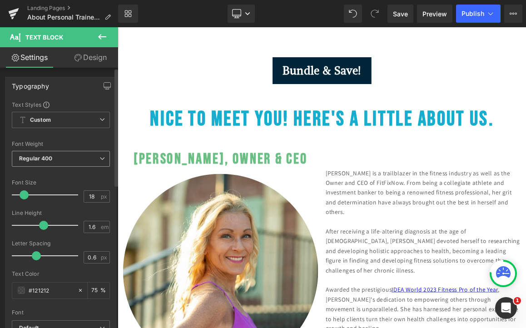
click at [46, 155] on span "Regular 400" at bounding box center [61, 159] width 98 height 16
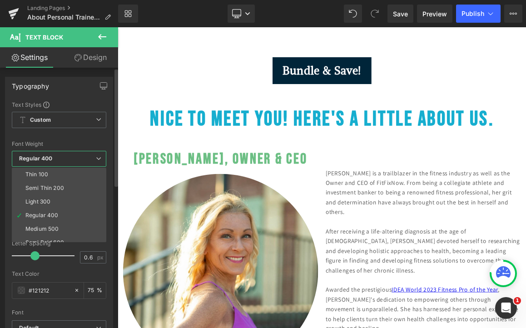
click at [42, 134] on div at bounding box center [59, 136] width 95 height 6
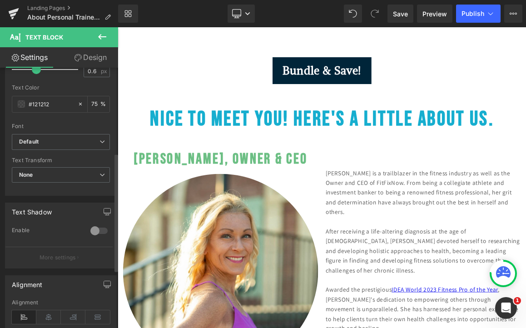
scroll to position [187, 0]
click at [46, 141] on b "Default" at bounding box center [59, 141] width 80 height 8
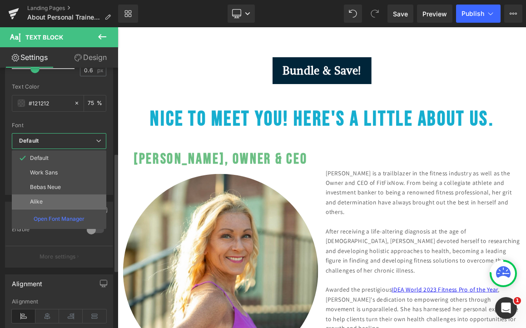
click at [48, 205] on li "Alike" at bounding box center [59, 202] width 95 height 15
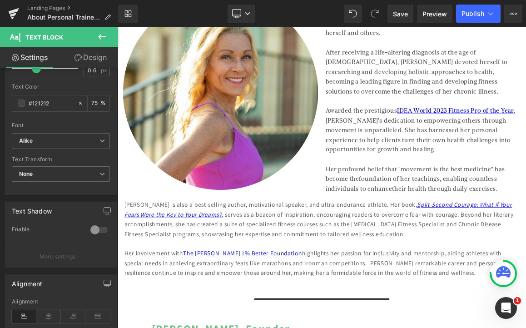
scroll to position [1119, 0]
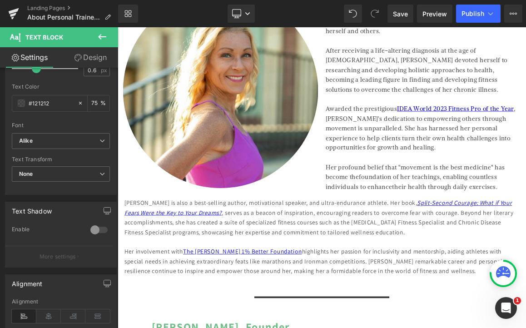
click at [440, 279] on div "[PERSON_NAME] is also a best-selling author, motivational speaker, and ultra-en…" at bounding box center [393, 283] width 532 height 52
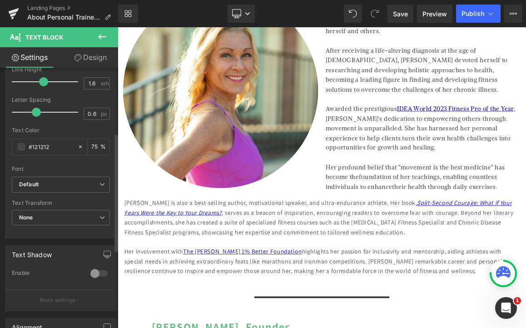
scroll to position [145, 0]
click at [79, 187] on b "Default" at bounding box center [59, 184] width 80 height 8
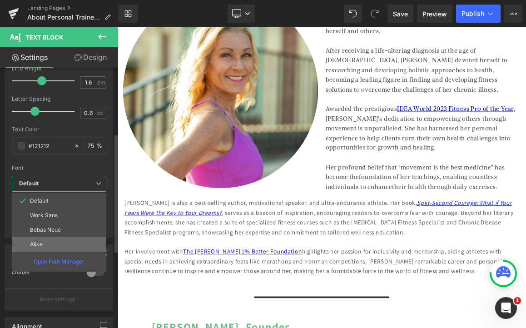
click at [65, 249] on li "Alike" at bounding box center [59, 244] width 95 height 15
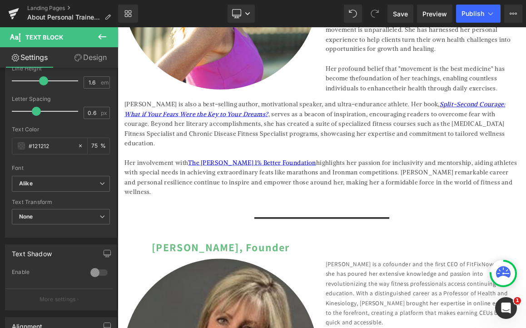
scroll to position [1283, 0]
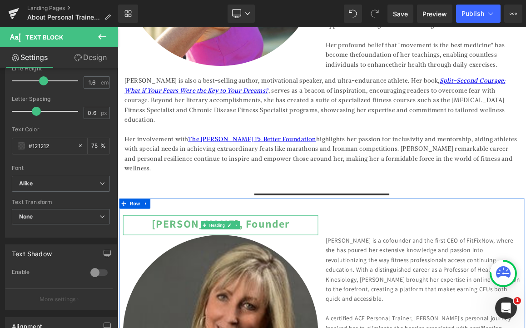
click at [298, 282] on font "[PERSON_NAME], Founder" at bounding box center [257, 291] width 186 height 19
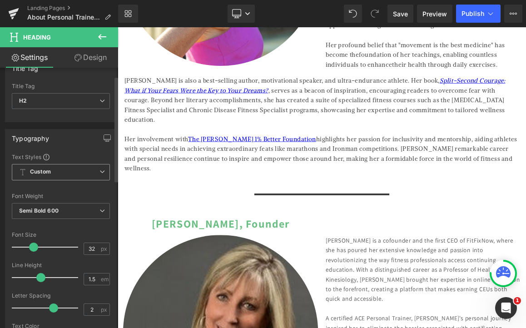
scroll to position [28, 0]
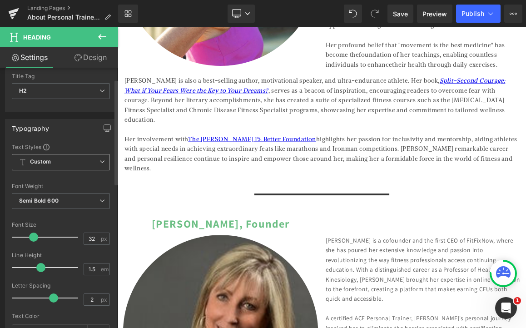
click at [40, 158] on span "Custom Setup Global Style" at bounding box center [61, 162] width 98 height 16
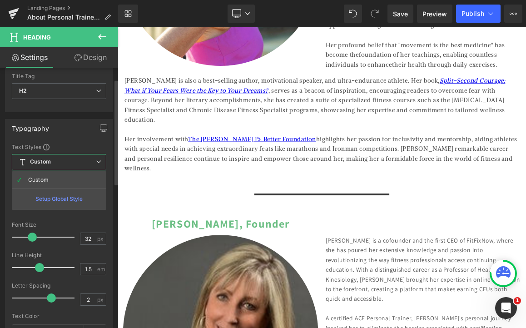
click at [52, 225] on div "Font Size" at bounding box center [59, 225] width 95 height 6
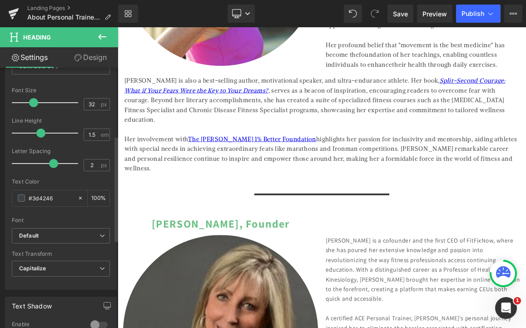
scroll to position [168, 0]
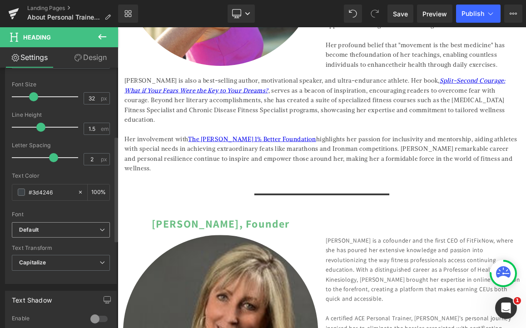
click at [52, 231] on b "Default" at bounding box center [59, 230] width 80 height 8
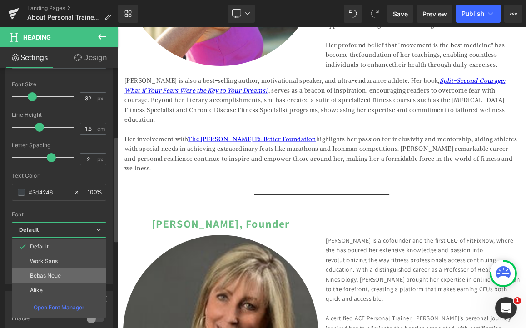
click at [52, 280] on li "Bebas Neue" at bounding box center [59, 276] width 95 height 15
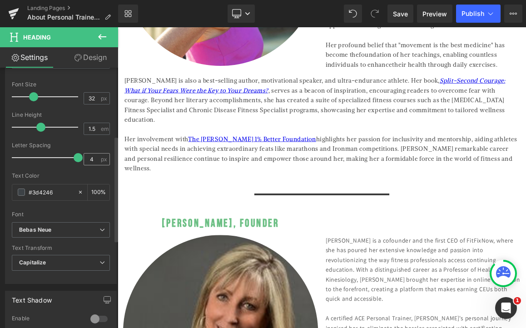
drag, startPoint x: 55, startPoint y: 159, endPoint x: 91, endPoint y: 160, distance: 36.9
click at [91, 160] on div "Letter Spacing 4 px" at bounding box center [61, 157] width 98 height 30
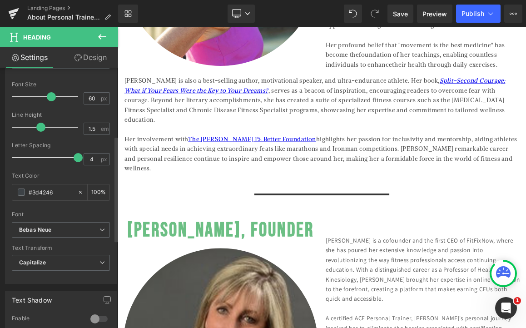
drag, startPoint x: 33, startPoint y: 99, endPoint x: 50, endPoint y: 100, distance: 17.3
click at [50, 100] on span at bounding box center [51, 96] width 9 height 9
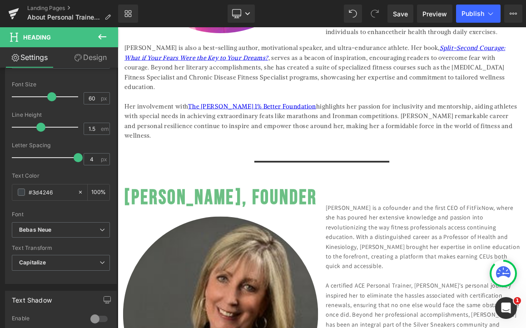
scroll to position [1353, 0]
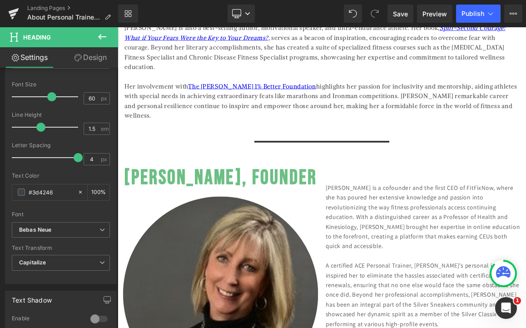
click at [439, 298] on div "[PERSON_NAME] is a cofounder and the first CEO of FitFixNow, where she has pour…" at bounding box center [529, 283] width 263 height 92
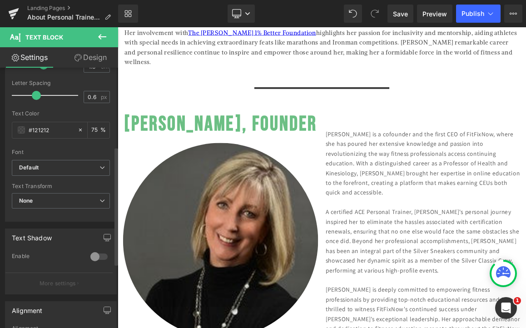
scroll to position [176, 0]
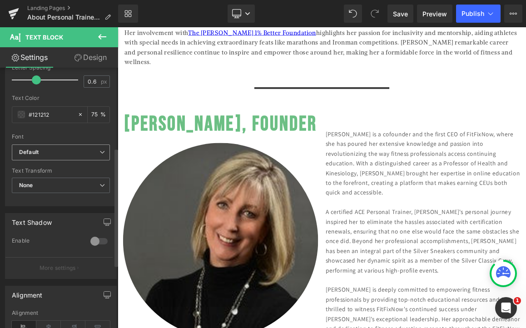
click at [59, 156] on span "Default" at bounding box center [61, 153] width 98 height 16
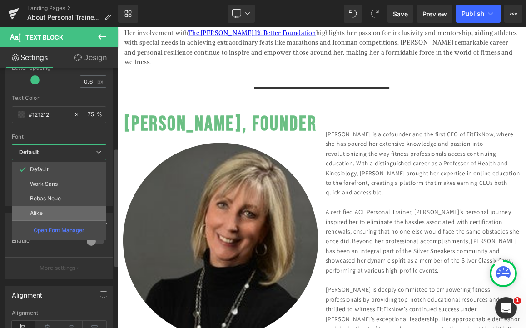
click at [52, 217] on li "Alike" at bounding box center [59, 213] width 95 height 15
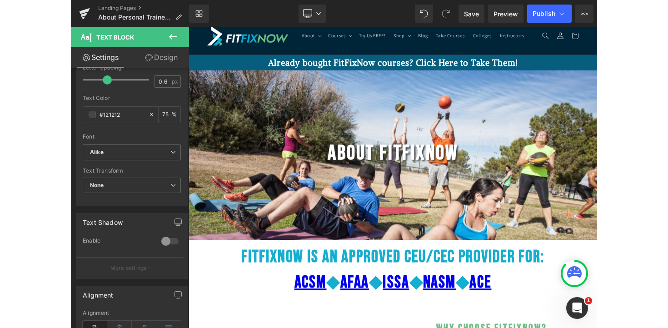
scroll to position [12, 0]
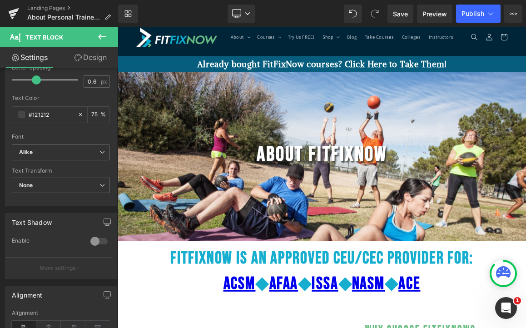
click at [488, 224] on h2 "About FitFixNow" at bounding box center [393, 199] width 550 height 50
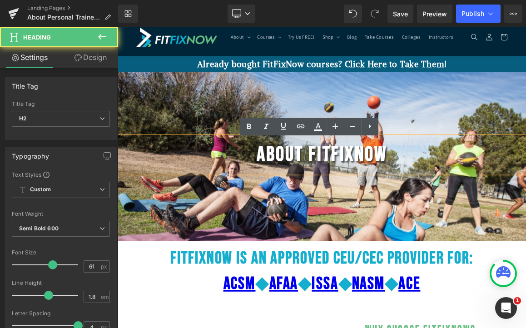
click at [509, 266] on div at bounding box center [393, 236] width 550 height 405
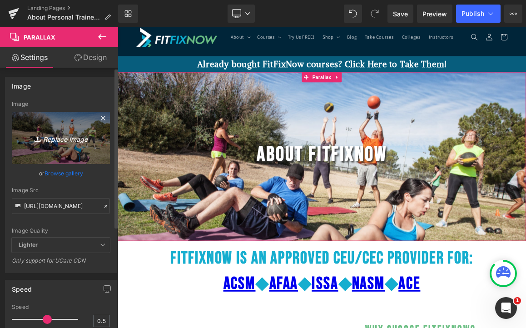
click at [68, 149] on link "Replace Image" at bounding box center [61, 138] width 98 height 52
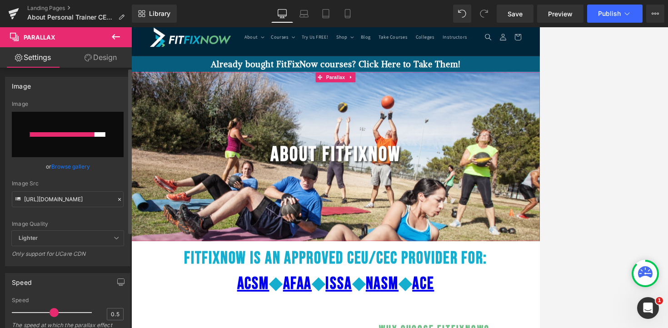
click at [81, 167] on link "Browse gallery" at bounding box center [70, 167] width 39 height 16
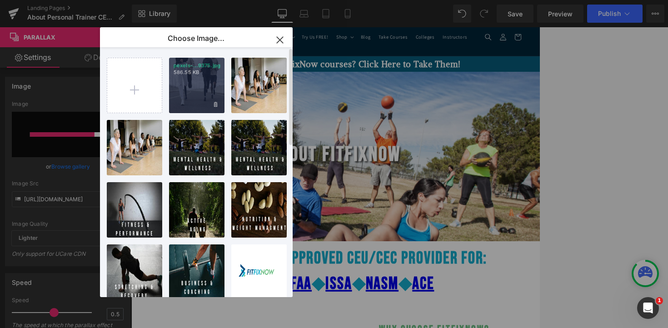
click at [198, 95] on div "pexels-...9375.jpg 586.55 KB" at bounding box center [196, 85] width 55 height 55
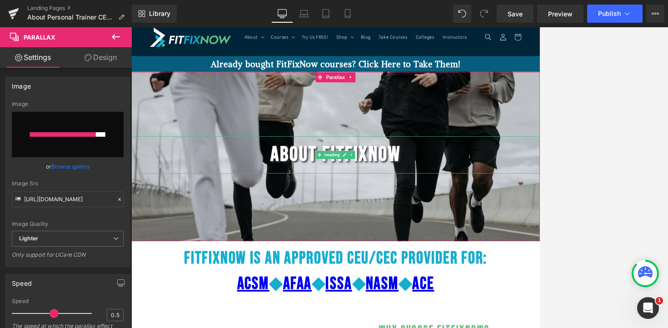
click at [447, 211] on h2 "About FitFixNow" at bounding box center [406, 199] width 550 height 50
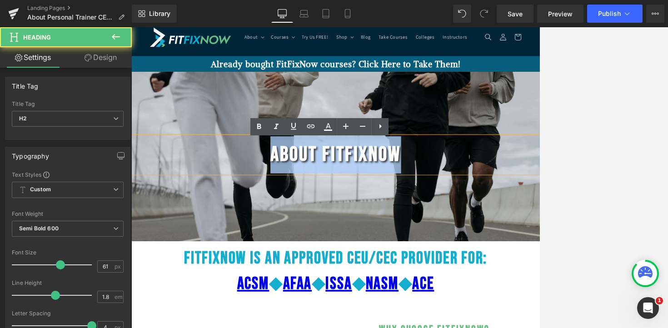
drag, startPoint x: 512, startPoint y: 205, endPoint x: 283, endPoint y: 210, distance: 229.6
click at [283, 210] on h2 "About FitFixNow" at bounding box center [406, 199] width 550 height 50
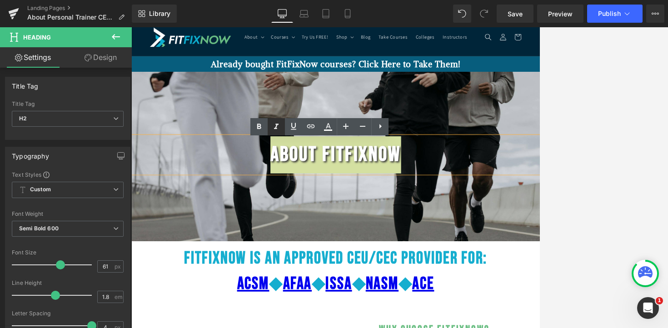
click at [275, 130] on icon at bounding box center [276, 126] width 11 height 11
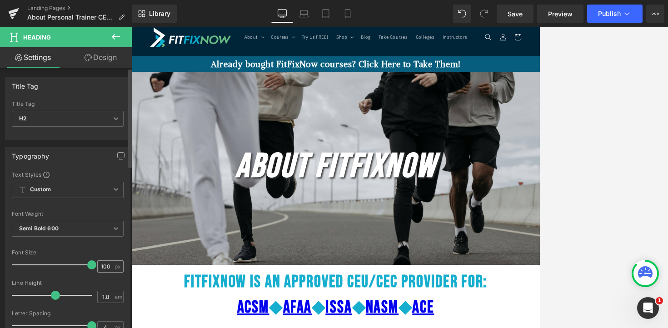
drag, startPoint x: 59, startPoint y: 263, endPoint x: 110, endPoint y: 263, distance: 51.8
click at [110, 263] on div "Font Size 100 px" at bounding box center [68, 265] width 112 height 30
click at [292, 302] on div at bounding box center [406, 236] width 550 height 405
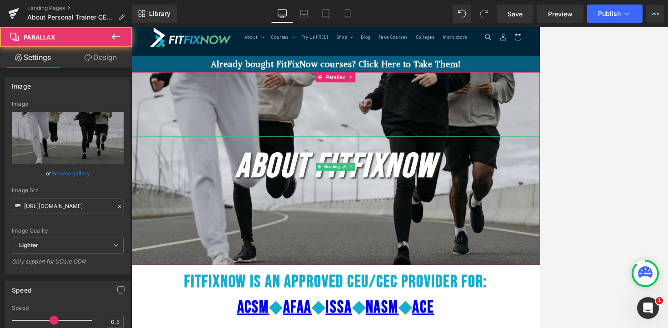
click at [341, 221] on icon "About FitFixNow" at bounding box center [406, 215] width 270 height 55
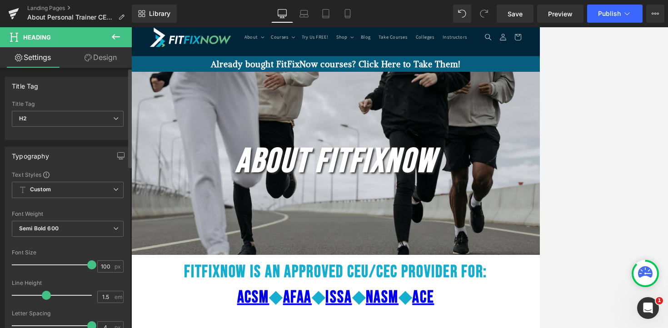
drag, startPoint x: 55, startPoint y: 296, endPoint x: 48, endPoint y: 294, distance: 7.9
click at [48, 294] on span at bounding box center [46, 295] width 9 height 9
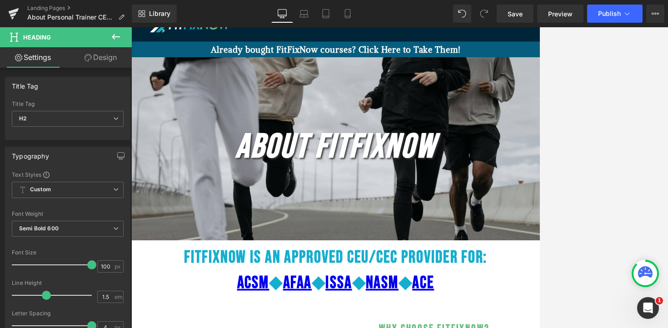
scroll to position [43, 0]
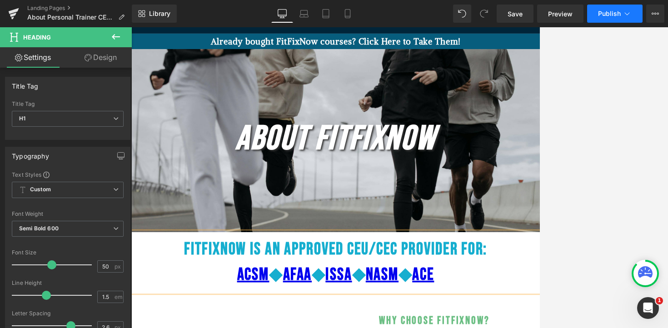
click at [526, 14] on span "Publish" at bounding box center [609, 13] width 23 height 7
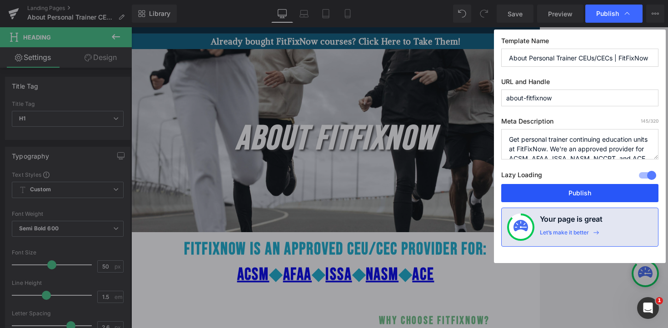
click at [526, 192] on button "Publish" at bounding box center [579, 193] width 157 height 18
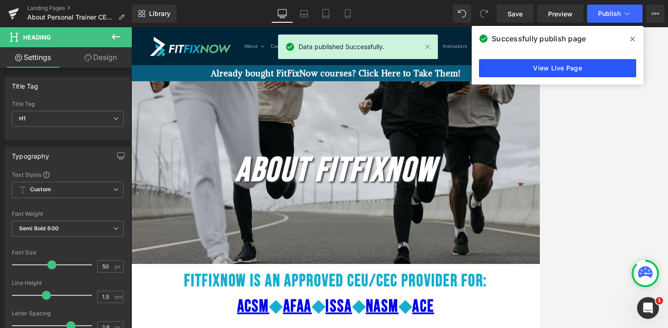
click at [526, 66] on link "View Live Page" at bounding box center [557, 68] width 157 height 18
